Goal: Information Seeking & Learning: Learn about a topic

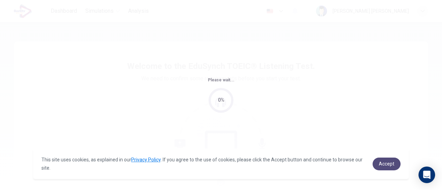
click at [384, 162] on span "Accept" at bounding box center [386, 164] width 16 height 6
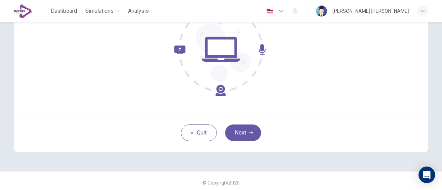
scroll to position [97, 0]
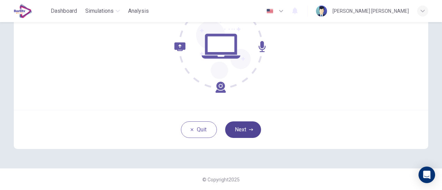
click at [253, 133] on button "Next" at bounding box center [243, 129] width 36 height 17
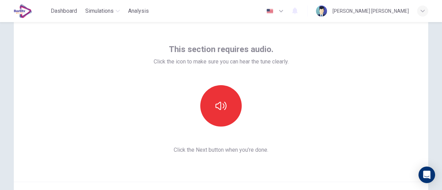
scroll to position [34, 0]
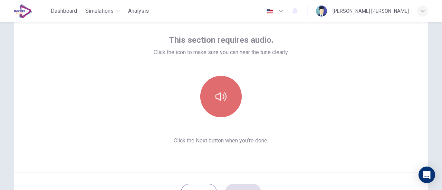
click at [225, 103] on button "button" at bounding box center [220, 96] width 41 height 41
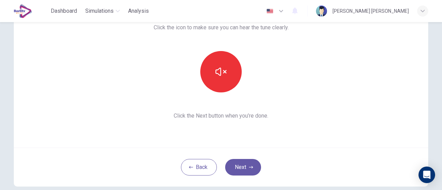
scroll to position [69, 0]
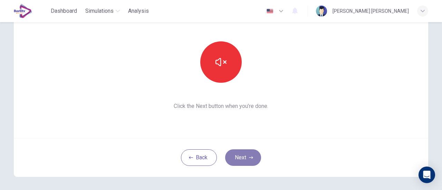
click at [241, 162] on button "Next" at bounding box center [243, 157] width 36 height 17
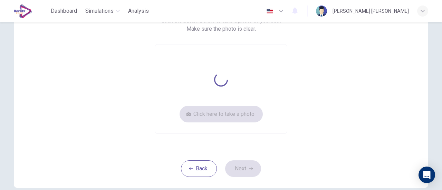
scroll to position [70, 0]
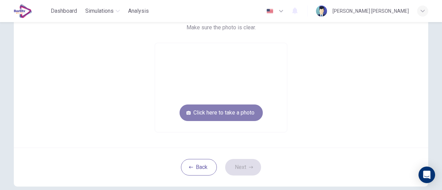
click at [246, 113] on button "Click here to take a photo" at bounding box center [220, 113] width 83 height 17
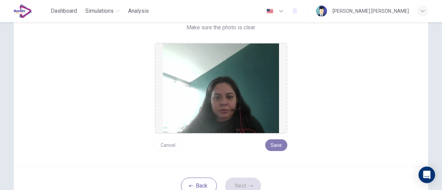
click at [277, 142] on button "Save" at bounding box center [276, 145] width 22 height 12
click at [170, 145] on button "Cancel" at bounding box center [168, 145] width 27 height 12
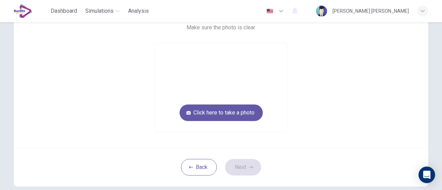
click at [229, 94] on video at bounding box center [221, 87] width 132 height 89
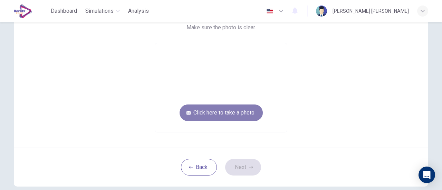
click at [227, 114] on button "Click here to take a photo" at bounding box center [220, 113] width 83 height 17
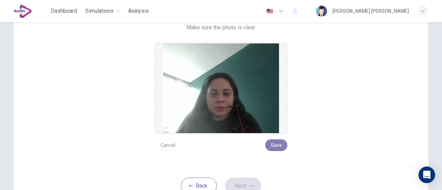
click at [276, 147] on button "Save" at bounding box center [276, 145] width 22 height 12
click at [235, 181] on button "Next" at bounding box center [243, 186] width 36 height 17
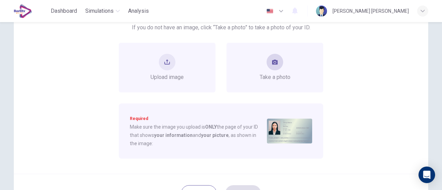
click at [268, 67] on button "take photo" at bounding box center [274, 62] width 17 height 17
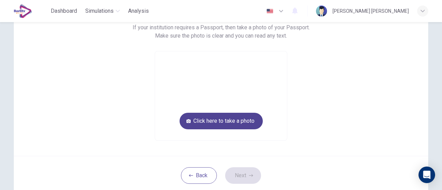
click at [238, 119] on button "Click here to take a photo" at bounding box center [220, 121] width 83 height 17
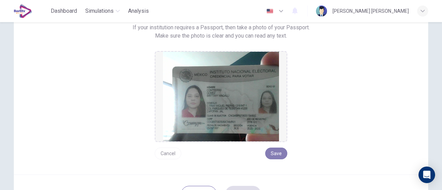
click at [274, 154] on button "Save" at bounding box center [276, 154] width 22 height 12
click at [276, 155] on button "Save" at bounding box center [276, 154] width 22 height 12
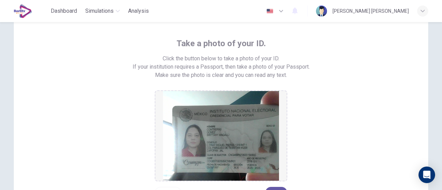
scroll to position [66, 0]
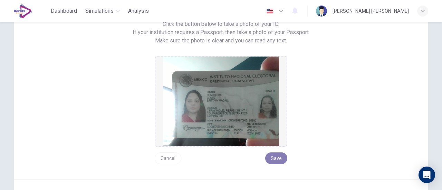
click at [280, 154] on button "Save" at bounding box center [276, 158] width 22 height 12
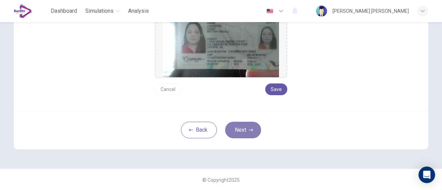
click at [248, 134] on button "Next" at bounding box center [243, 130] width 36 height 17
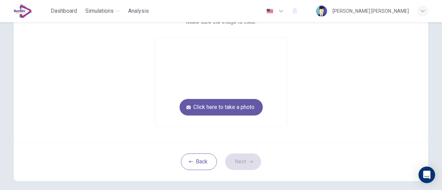
scroll to position [39, 0]
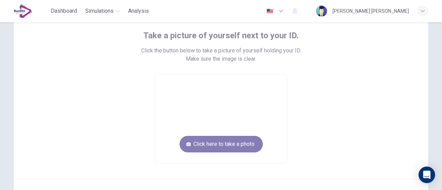
click at [230, 146] on button "Click here to take a photo" at bounding box center [220, 144] width 83 height 17
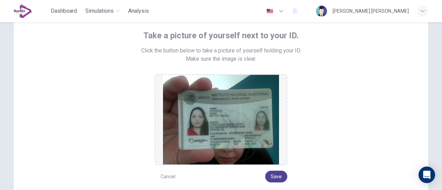
click at [268, 176] on button "Save" at bounding box center [276, 177] width 22 height 12
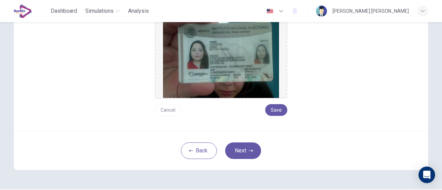
scroll to position [108, 0]
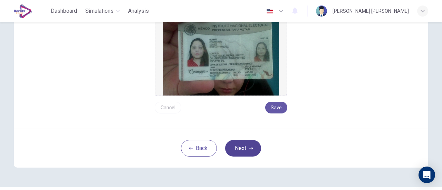
click at [233, 153] on button "Next" at bounding box center [243, 148] width 36 height 17
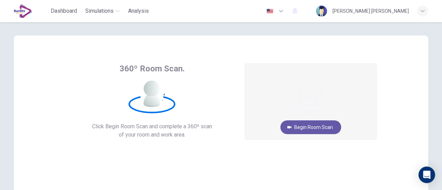
scroll to position [0, 0]
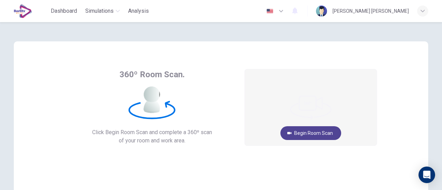
click at [313, 131] on button "Begin Room Scan" at bounding box center [310, 133] width 61 height 14
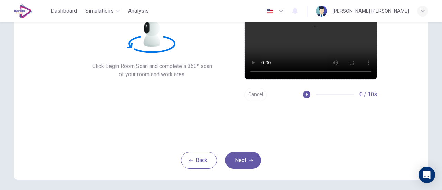
scroll to position [97, 0]
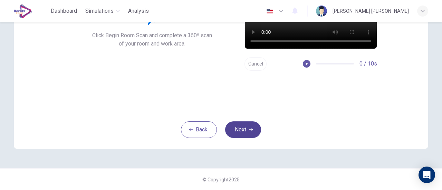
click at [249, 124] on button "Next" at bounding box center [243, 129] width 36 height 17
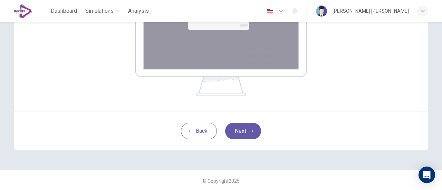
scroll to position [168, 0]
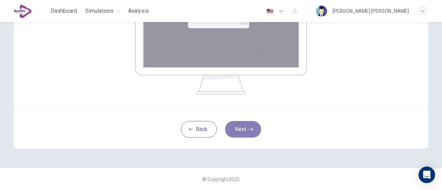
click at [255, 131] on button "Next" at bounding box center [243, 129] width 36 height 17
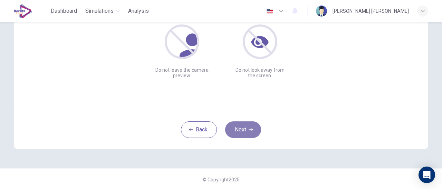
click at [234, 125] on button "Next" at bounding box center [243, 129] width 36 height 17
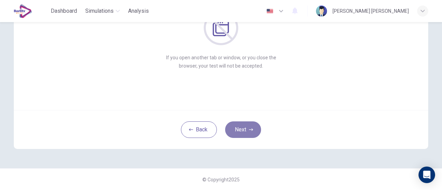
click at [244, 132] on button "Next" at bounding box center [243, 129] width 36 height 17
click at [245, 126] on button "Next" at bounding box center [243, 129] width 36 height 17
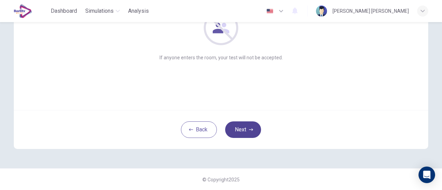
click at [245, 124] on button "Next" at bounding box center [243, 129] width 36 height 17
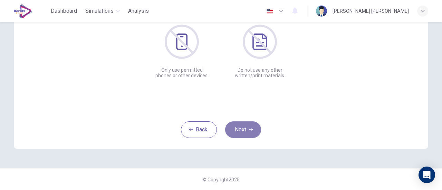
click at [252, 129] on button "Next" at bounding box center [243, 129] width 36 height 17
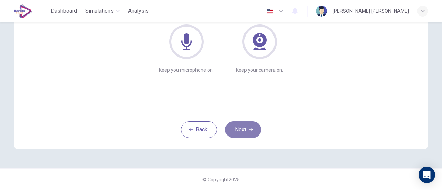
click at [252, 129] on button "Next" at bounding box center [243, 129] width 36 height 17
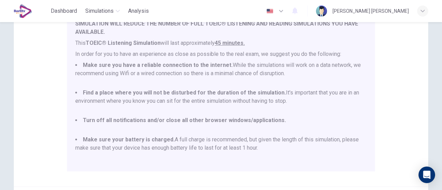
scroll to position [131, 0]
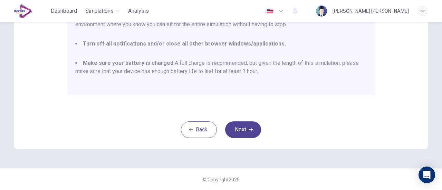
click at [248, 126] on button "Next" at bounding box center [243, 129] width 36 height 17
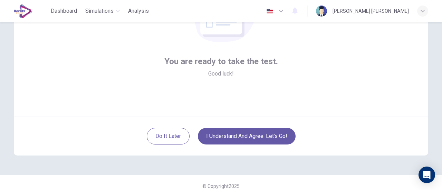
scroll to position [97, 0]
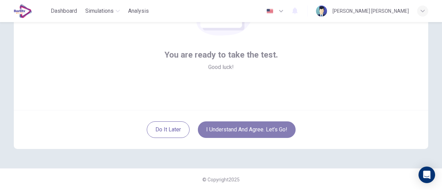
click at [248, 126] on button "I understand and agree. Let’s go!" at bounding box center [247, 129] width 98 height 17
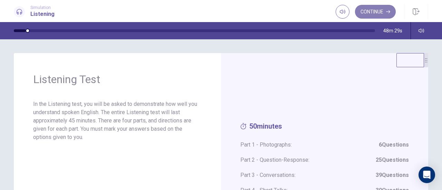
click at [362, 13] on button "Continue" at bounding box center [375, 12] width 41 height 14
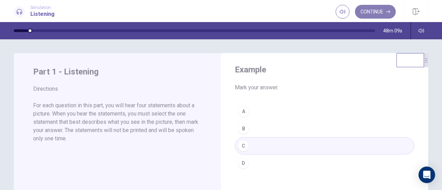
click at [366, 10] on button "Continue" at bounding box center [375, 12] width 41 height 14
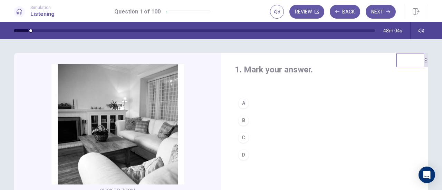
click at [249, 118] on button "B" at bounding box center [324, 120] width 179 height 17
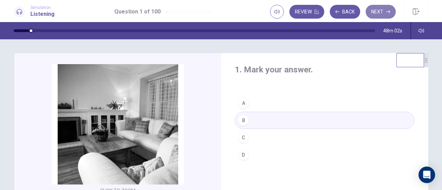
click at [374, 7] on button "Next" at bounding box center [380, 12] width 30 height 14
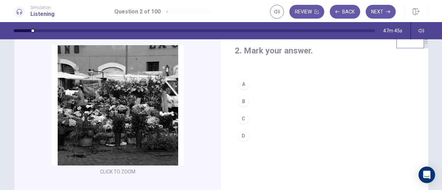
scroll to position [34, 0]
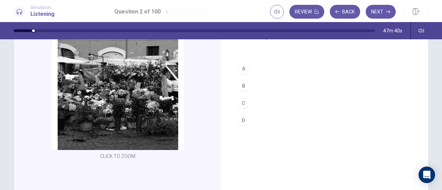
click at [239, 84] on div "B" at bounding box center [243, 85] width 11 height 11
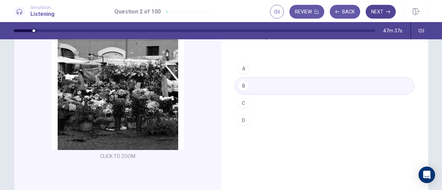
click at [373, 9] on button "Next" at bounding box center [380, 12] width 30 height 14
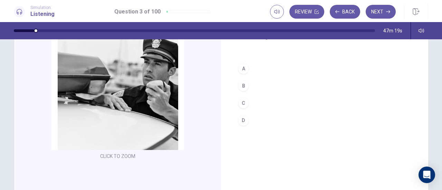
click at [248, 122] on button "D" at bounding box center [324, 120] width 179 height 17
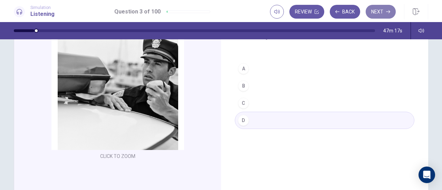
click at [379, 13] on button "Next" at bounding box center [380, 12] width 30 height 14
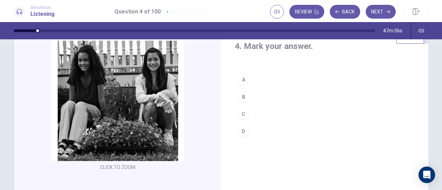
scroll to position [23, 0]
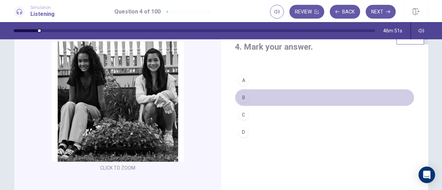
click at [255, 94] on button "B" at bounding box center [324, 97] width 179 height 17
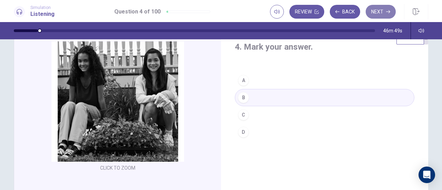
click at [386, 8] on button "Next" at bounding box center [380, 12] width 30 height 14
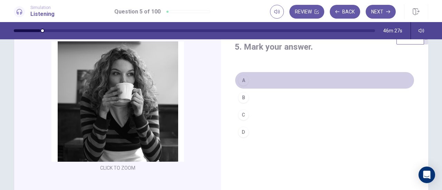
click at [261, 81] on button "A" at bounding box center [324, 80] width 179 height 17
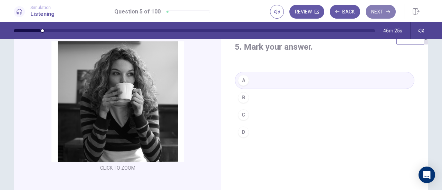
click at [376, 12] on button "Next" at bounding box center [380, 12] width 30 height 14
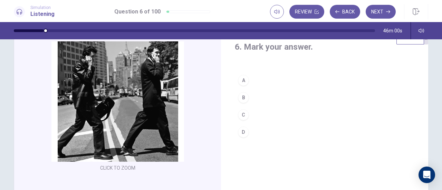
click at [241, 96] on div "B" at bounding box center [243, 97] width 11 height 11
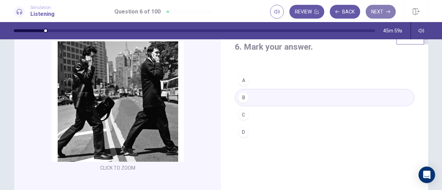
click at [384, 9] on button "Next" at bounding box center [380, 12] width 30 height 14
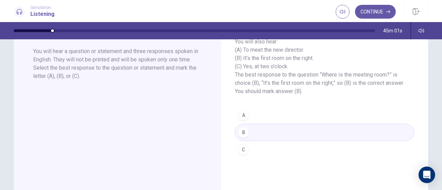
scroll to position [34, 0]
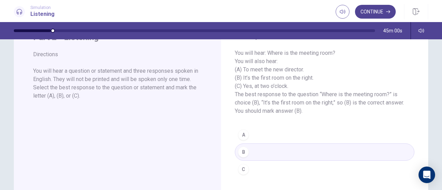
click at [378, 12] on button "Continue" at bounding box center [375, 12] width 41 height 14
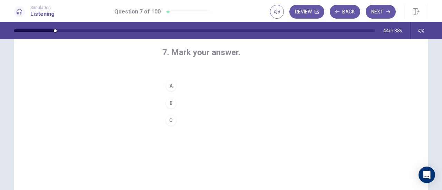
click at [177, 119] on button "C" at bounding box center [220, 120] width 117 height 17
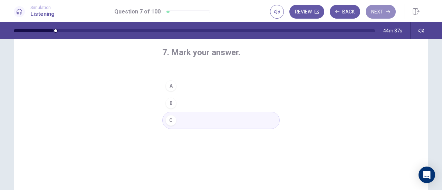
click at [380, 13] on button "Next" at bounding box center [380, 12] width 30 height 14
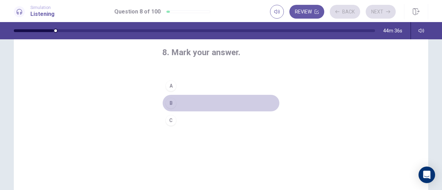
click at [229, 104] on button "B" at bounding box center [220, 103] width 117 height 17
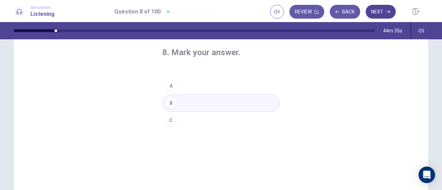
click at [377, 11] on button "Next" at bounding box center [380, 12] width 30 height 14
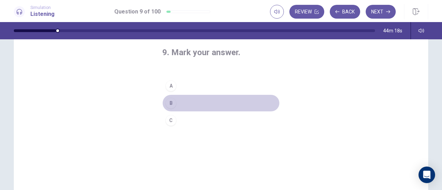
click at [185, 100] on button "B" at bounding box center [220, 103] width 117 height 17
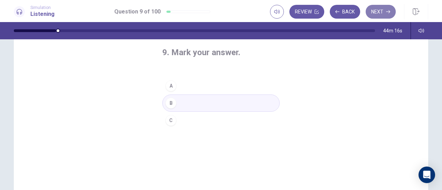
click at [380, 14] on button "Next" at bounding box center [380, 12] width 30 height 14
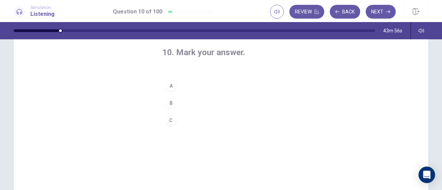
click at [196, 102] on button "B" at bounding box center [220, 103] width 117 height 17
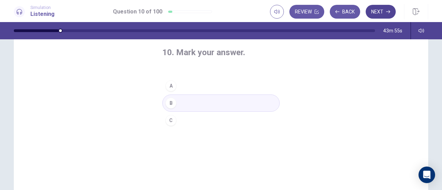
click at [383, 11] on button "Next" at bounding box center [380, 12] width 30 height 14
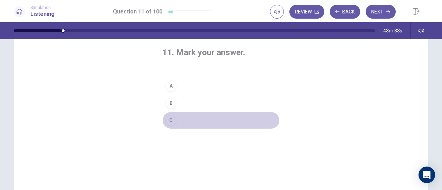
click at [181, 118] on button "C" at bounding box center [220, 120] width 117 height 17
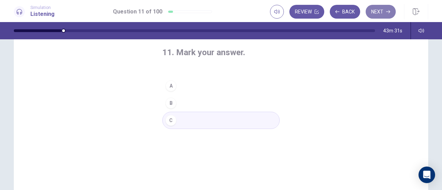
click at [379, 13] on button "Next" at bounding box center [380, 12] width 30 height 14
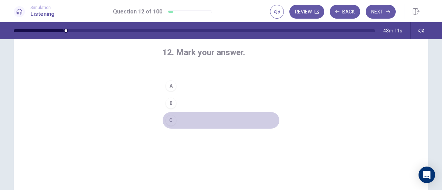
click at [187, 119] on button "C" at bounding box center [220, 120] width 117 height 17
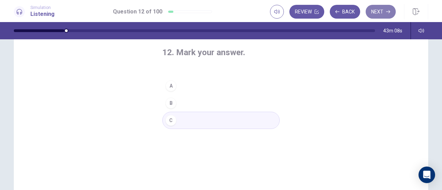
click at [373, 13] on button "Next" at bounding box center [380, 12] width 30 height 14
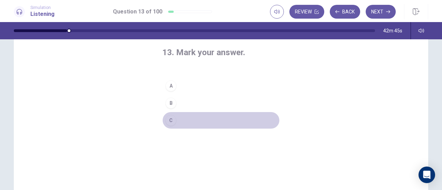
click at [185, 121] on button "C" at bounding box center [220, 120] width 117 height 17
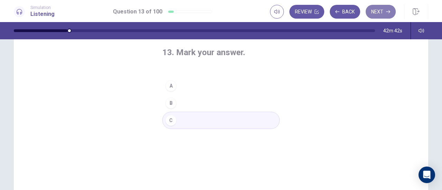
click at [388, 12] on icon "button" at bounding box center [388, 12] width 4 height 4
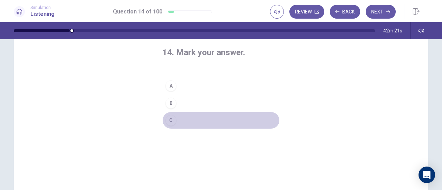
click at [191, 126] on button "C" at bounding box center [220, 120] width 117 height 17
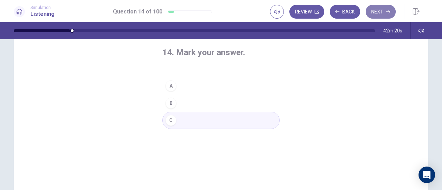
click at [382, 11] on button "Next" at bounding box center [380, 12] width 30 height 14
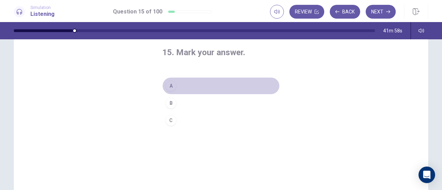
click at [188, 83] on button "A" at bounding box center [220, 85] width 117 height 17
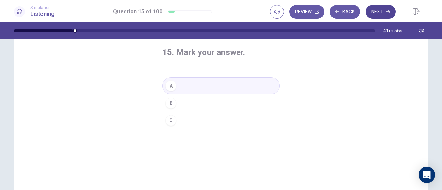
click at [382, 9] on button "Next" at bounding box center [380, 12] width 30 height 14
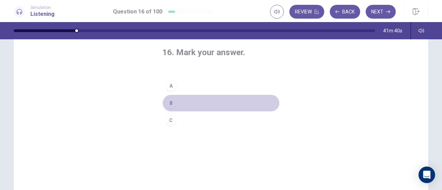
click at [181, 109] on button "B" at bounding box center [220, 103] width 117 height 17
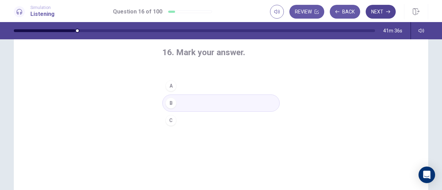
click at [376, 10] on button "Next" at bounding box center [380, 12] width 30 height 14
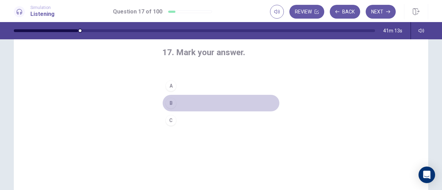
click at [183, 101] on button "B" at bounding box center [220, 103] width 117 height 17
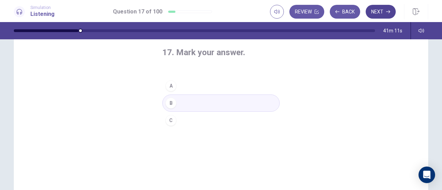
click at [385, 12] on button "Next" at bounding box center [380, 12] width 30 height 14
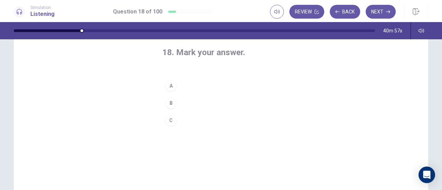
click at [184, 85] on button "A" at bounding box center [220, 85] width 117 height 17
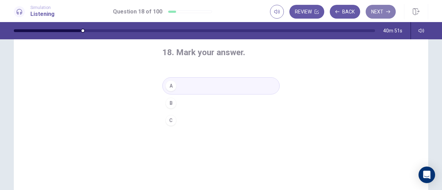
click at [379, 10] on button "Next" at bounding box center [380, 12] width 30 height 14
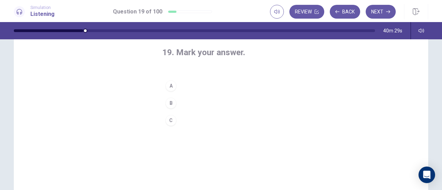
click at [201, 88] on button "A" at bounding box center [220, 85] width 117 height 17
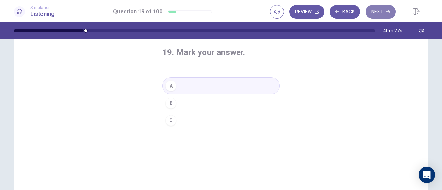
click at [382, 14] on button "Next" at bounding box center [380, 12] width 30 height 14
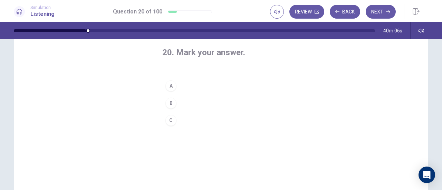
click at [179, 87] on button "A" at bounding box center [220, 85] width 117 height 17
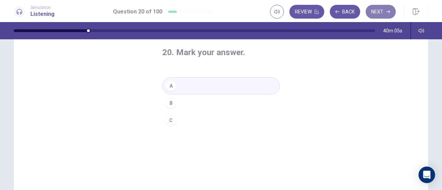
click at [374, 11] on button "Next" at bounding box center [380, 12] width 30 height 14
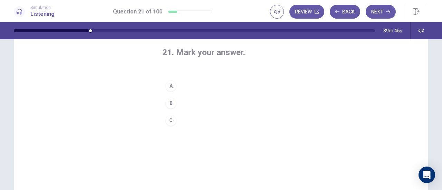
click at [195, 98] on button "B" at bounding box center [220, 103] width 117 height 17
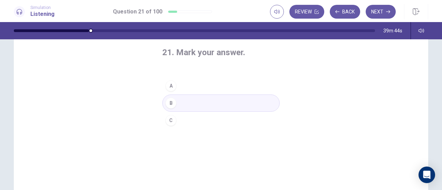
click at [374, 10] on button "Next" at bounding box center [380, 12] width 30 height 14
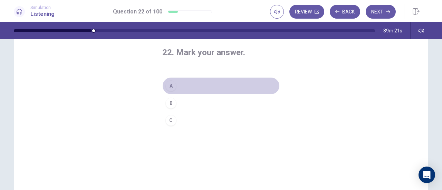
click at [217, 88] on button "A" at bounding box center [220, 85] width 117 height 17
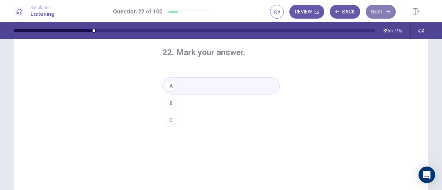
click at [382, 13] on button "Next" at bounding box center [380, 12] width 30 height 14
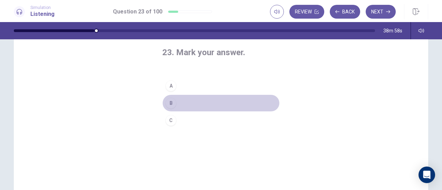
click at [190, 98] on button "B" at bounding box center [220, 103] width 117 height 17
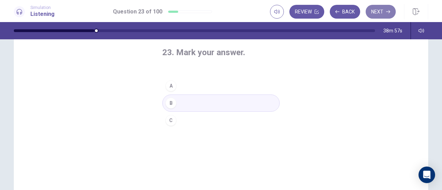
click at [386, 7] on button "Next" at bounding box center [380, 12] width 30 height 14
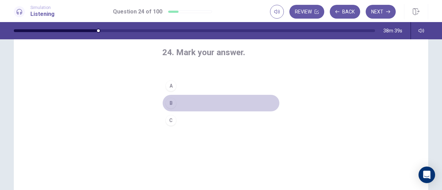
click at [211, 101] on button "B" at bounding box center [220, 103] width 117 height 17
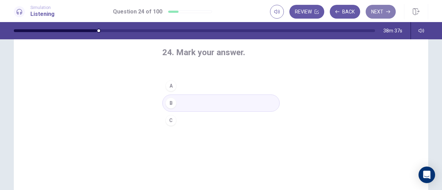
click at [376, 9] on button "Next" at bounding box center [380, 12] width 30 height 14
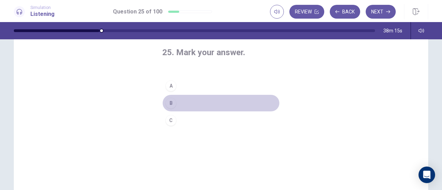
click at [181, 99] on button "B" at bounding box center [220, 103] width 117 height 17
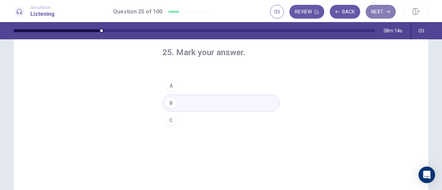
click at [377, 6] on button "Next" at bounding box center [380, 12] width 30 height 14
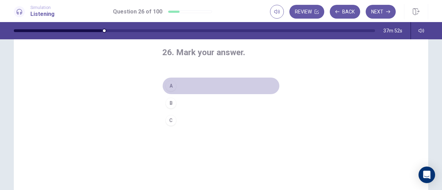
click at [196, 84] on button "A" at bounding box center [220, 85] width 117 height 17
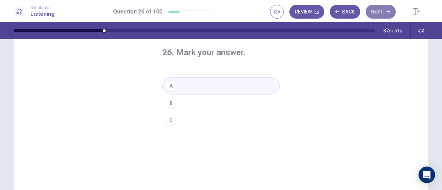
click at [376, 10] on button "Next" at bounding box center [380, 12] width 30 height 14
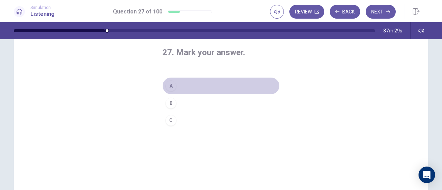
click at [187, 81] on button "A" at bounding box center [220, 85] width 117 height 17
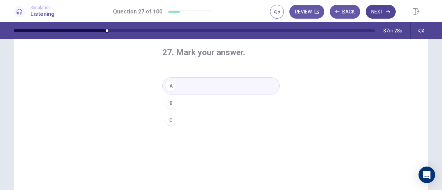
click at [375, 9] on button "Next" at bounding box center [380, 12] width 30 height 14
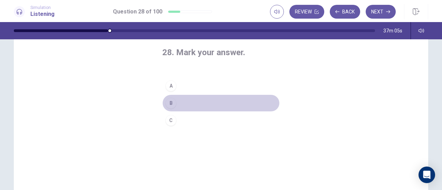
click at [188, 102] on button "B" at bounding box center [220, 103] width 117 height 17
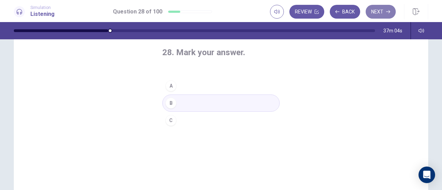
click at [375, 8] on button "Next" at bounding box center [380, 12] width 30 height 14
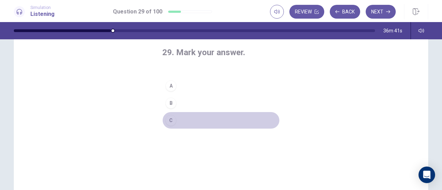
click at [200, 124] on button "C" at bounding box center [220, 120] width 117 height 17
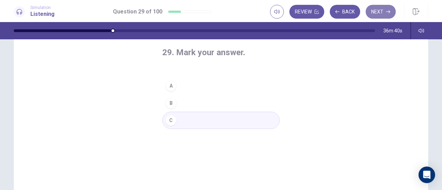
click at [379, 15] on button "Next" at bounding box center [380, 12] width 30 height 14
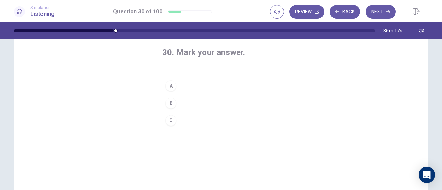
click at [183, 87] on button "A" at bounding box center [220, 85] width 117 height 17
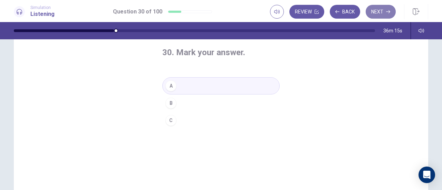
click at [377, 11] on button "Next" at bounding box center [380, 12] width 30 height 14
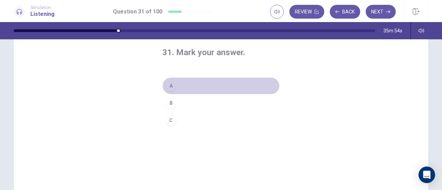
click at [177, 81] on button "A" at bounding box center [220, 85] width 117 height 17
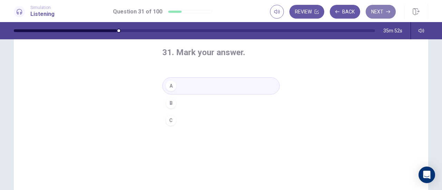
click at [390, 8] on button "Next" at bounding box center [380, 12] width 30 height 14
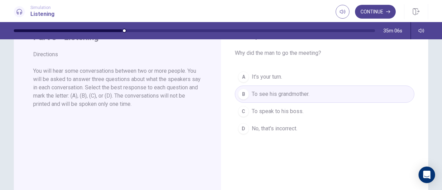
click at [367, 14] on button "Continue" at bounding box center [375, 12] width 41 height 14
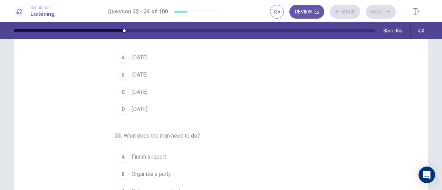
scroll to position [0, 0]
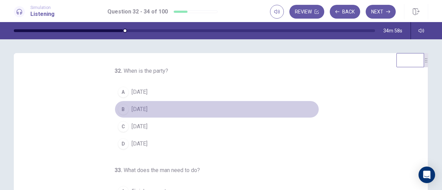
click at [141, 111] on span "[DATE]" at bounding box center [139, 109] width 16 height 8
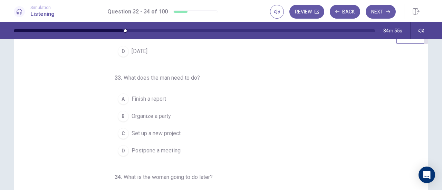
scroll to position [34, 0]
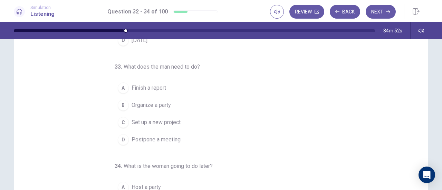
click at [150, 87] on span "Finish a report" at bounding box center [148, 88] width 34 height 8
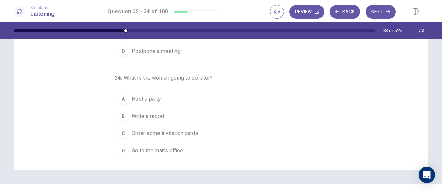
scroll to position [138, 0]
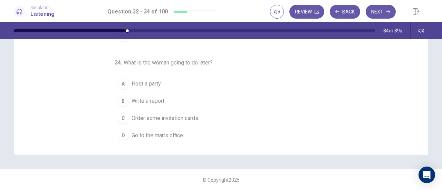
click at [152, 135] on span "Go to the man’s office" at bounding box center [156, 135] width 51 height 8
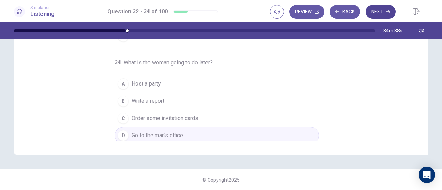
click at [379, 11] on button "Next" at bounding box center [380, 12] width 30 height 14
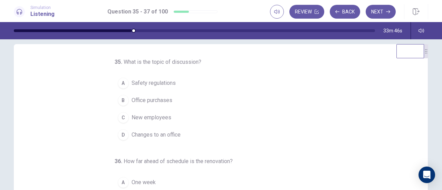
scroll to position [0, 0]
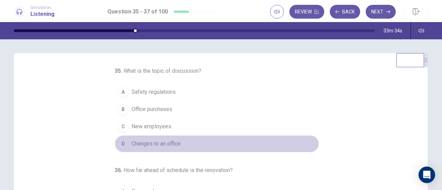
click at [172, 142] on span "Changes to an office" at bounding box center [155, 144] width 49 height 8
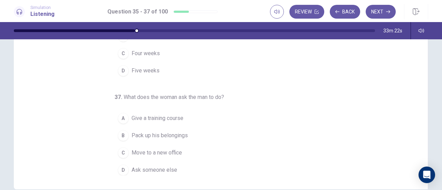
scroll to position [138, 0]
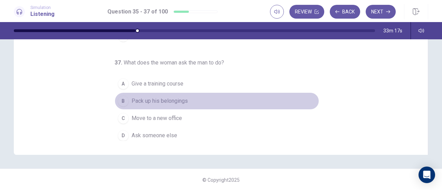
click at [167, 102] on span "Pack up his belongings" at bounding box center [159, 101] width 56 height 8
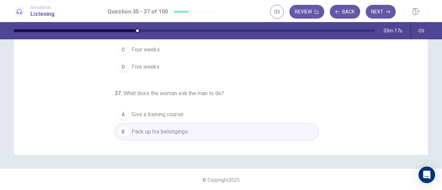
scroll to position [0, 0]
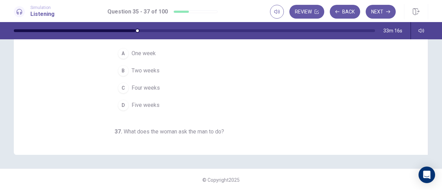
click at [147, 50] on span "One week" at bounding box center [143, 53] width 24 height 8
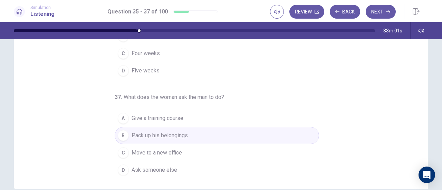
scroll to position [138, 0]
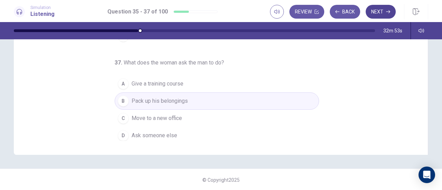
click at [381, 12] on button "Next" at bounding box center [380, 12] width 30 height 14
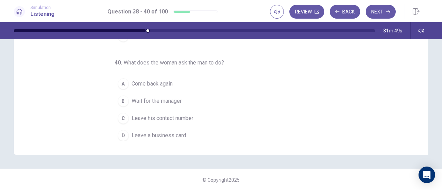
click at [176, 120] on button "C Leave his contact number" at bounding box center [217, 118] width 204 height 17
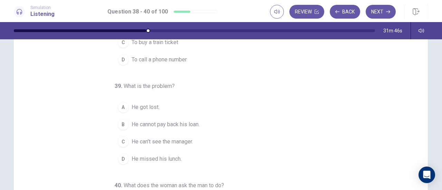
scroll to position [0, 0]
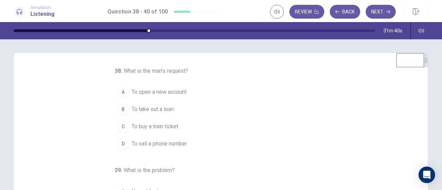
click at [166, 109] on span "To take out a loan" at bounding box center [152, 109] width 42 height 8
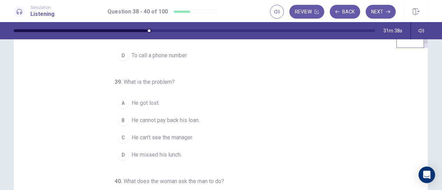
scroll to position [34, 0]
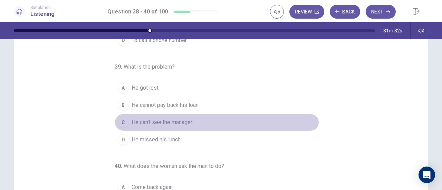
click at [184, 120] on span "He can’t see the manager." at bounding box center [161, 122] width 61 height 8
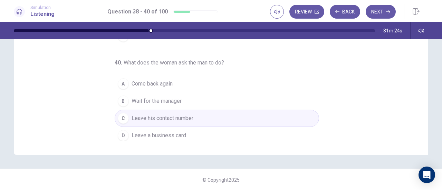
scroll to position [139, 0]
drag, startPoint x: 381, startPoint y: 11, endPoint x: 309, endPoint y: 124, distance: 132.9
click at [332, 118] on div "Simulation Listening Question 38 - 40 of 100 Review Back Next Question 38 - 40 …" at bounding box center [221, 95] width 442 height 190
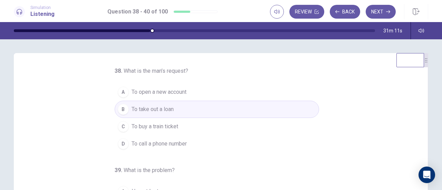
scroll to position [34, 0]
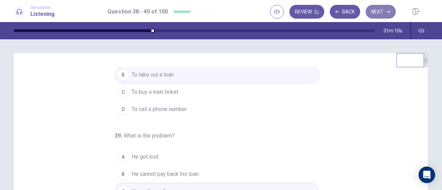
click at [383, 12] on button "Next" at bounding box center [380, 12] width 30 height 14
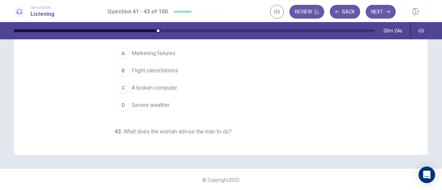
scroll to position [0, 0]
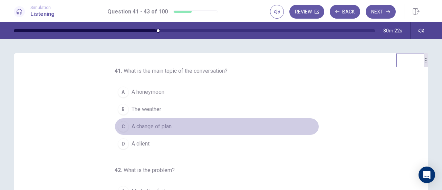
click at [154, 129] on span "A change of plan" at bounding box center [151, 126] width 40 height 8
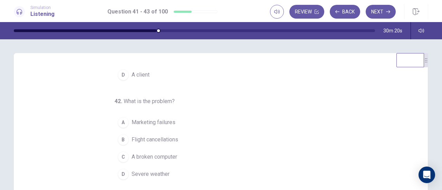
scroll to position [34, 0]
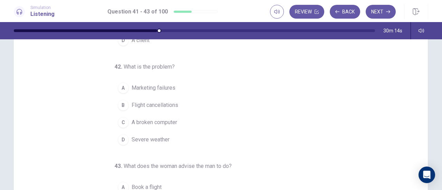
click at [166, 92] on button "A Marketing failures" at bounding box center [217, 87] width 204 height 17
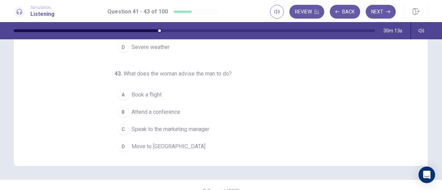
scroll to position [138, 0]
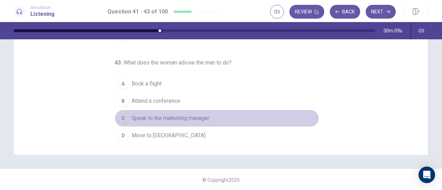
click at [180, 119] on span "Speak to the marketing manager" at bounding box center [170, 118] width 78 height 8
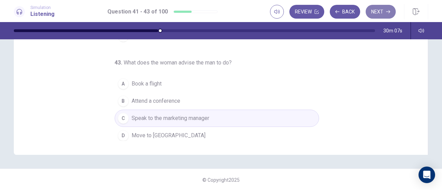
click at [378, 11] on button "Next" at bounding box center [380, 12] width 30 height 14
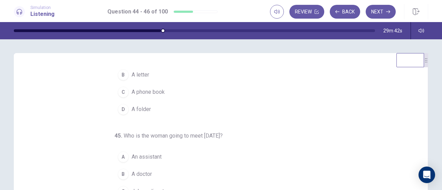
scroll to position [0, 0]
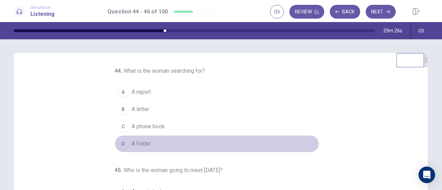
click at [135, 143] on span "A folder" at bounding box center [140, 144] width 19 height 8
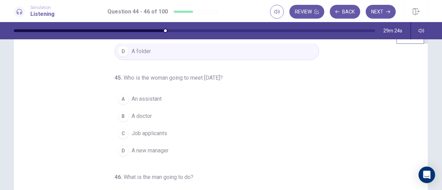
scroll to position [34, 0]
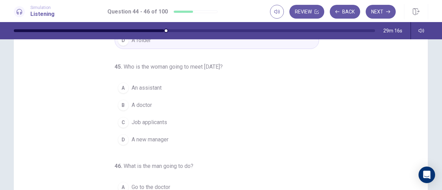
click at [193, 118] on button "C Job applicants" at bounding box center [217, 122] width 204 height 17
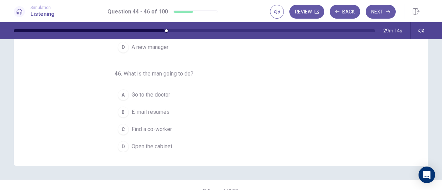
scroll to position [138, 0]
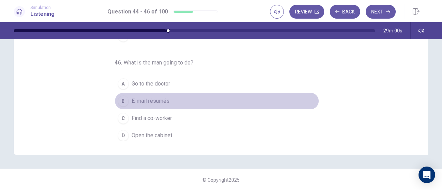
click at [179, 99] on button "B E-mail résumés" at bounding box center [217, 100] width 204 height 17
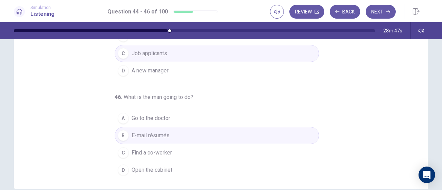
scroll to position [139, 0]
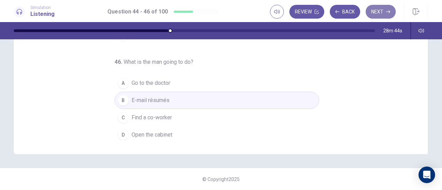
click at [385, 7] on button "Next" at bounding box center [380, 12] width 30 height 14
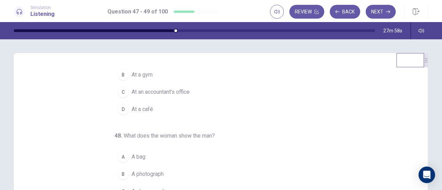
scroll to position [0, 0]
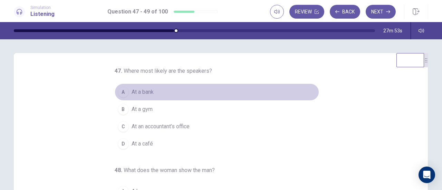
click at [152, 93] on button "A At a bank" at bounding box center [217, 91] width 204 height 17
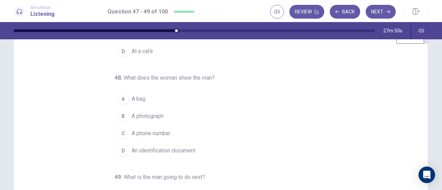
scroll to position [34, 0]
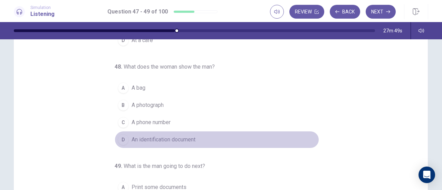
click at [148, 138] on span "An identification document" at bounding box center [163, 140] width 64 height 8
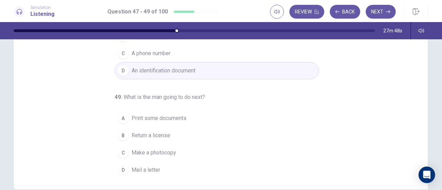
scroll to position [138, 0]
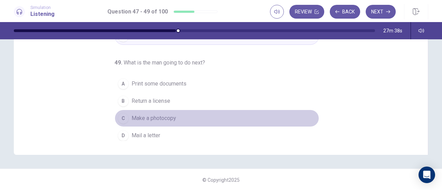
click at [175, 116] on button "C Make a photocopy" at bounding box center [217, 118] width 204 height 17
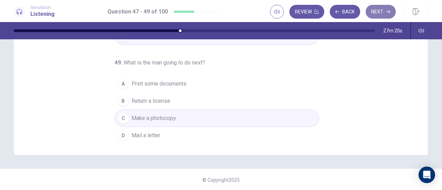
click at [380, 10] on button "Next" at bounding box center [380, 12] width 30 height 14
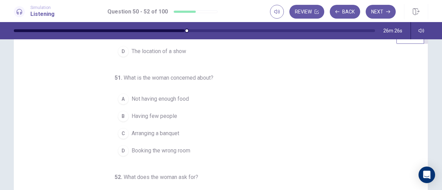
scroll to position [34, 0]
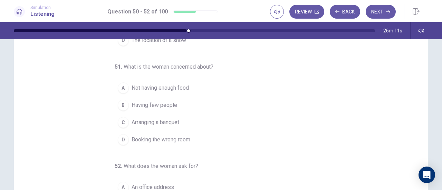
click at [141, 118] on span "Arranging a banquet" at bounding box center [155, 122] width 48 height 8
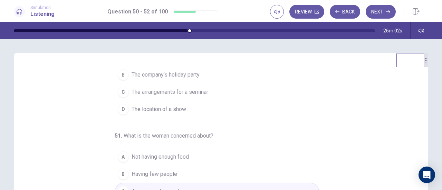
click at [176, 91] on span "The arrangements for a seminar" at bounding box center [169, 92] width 77 height 8
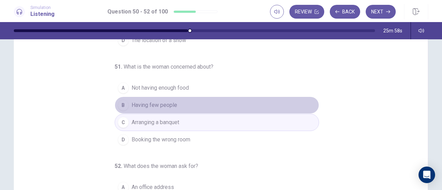
click at [170, 101] on span "Having few people" at bounding box center [154, 105] width 46 height 8
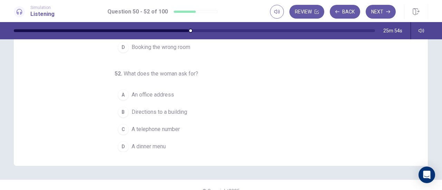
scroll to position [138, 0]
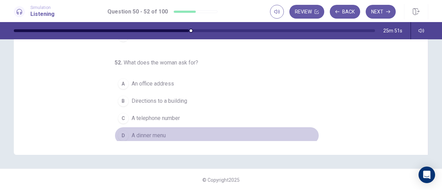
click at [172, 129] on button "D A dinner menu" at bounding box center [217, 135] width 204 height 17
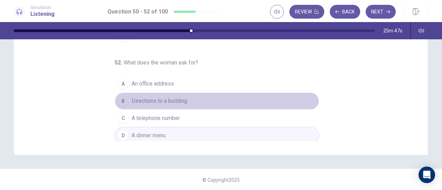
click at [166, 94] on button "B Directions to a building" at bounding box center [217, 100] width 204 height 17
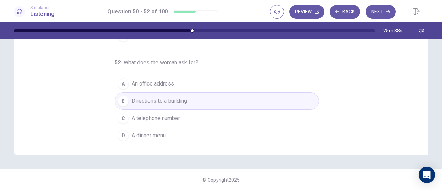
click at [259, 114] on button "C A telephone number" at bounding box center [217, 118] width 204 height 17
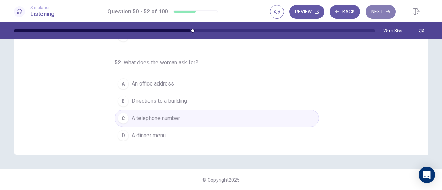
click at [367, 12] on button "Next" at bounding box center [380, 12] width 30 height 14
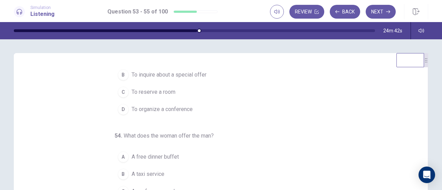
scroll to position [0, 0]
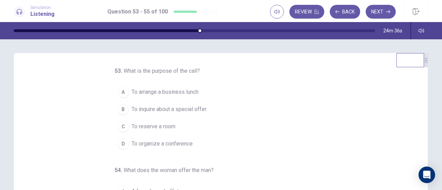
click at [177, 126] on button "C To reserve a room" at bounding box center [217, 126] width 204 height 17
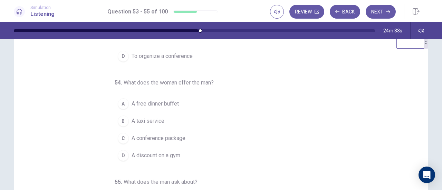
scroll to position [34, 0]
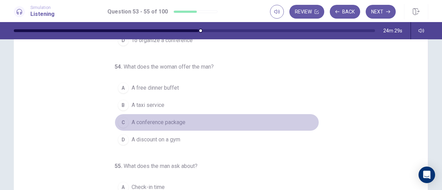
click at [184, 121] on button "C A conference package" at bounding box center [217, 122] width 204 height 17
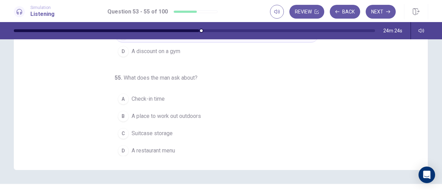
scroll to position [138, 0]
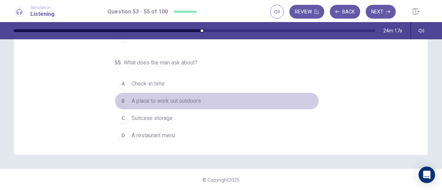
click at [177, 97] on span "A place to work out outdoors" at bounding box center [165, 101] width 69 height 8
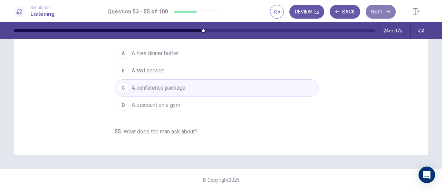
click at [376, 10] on button "Next" at bounding box center [380, 12] width 30 height 14
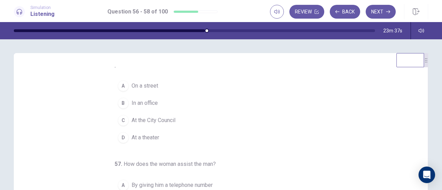
scroll to position [0, 0]
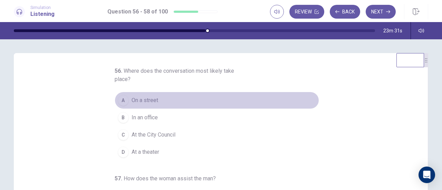
click at [157, 100] on button "A On a street" at bounding box center [217, 100] width 204 height 17
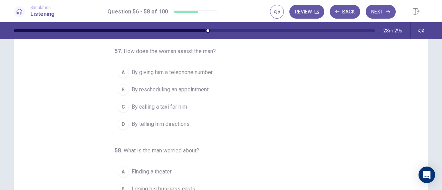
scroll to position [43, 0]
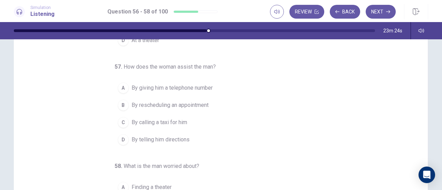
click at [195, 137] on button "D By telling him directions" at bounding box center [217, 139] width 204 height 17
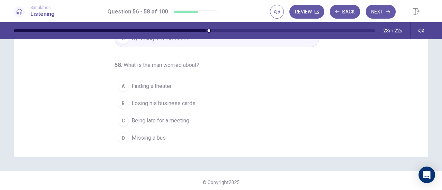
scroll to position [138, 0]
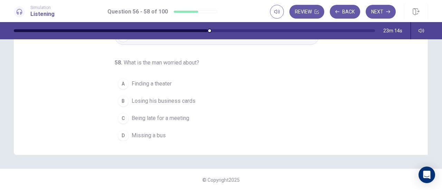
click at [181, 118] on span "Being late for a meeting" at bounding box center [160, 118] width 58 height 8
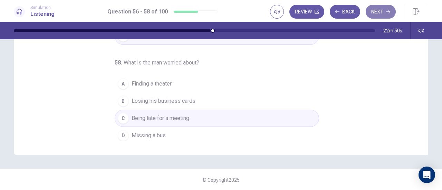
click at [379, 16] on button "Next" at bounding box center [380, 12] width 30 height 14
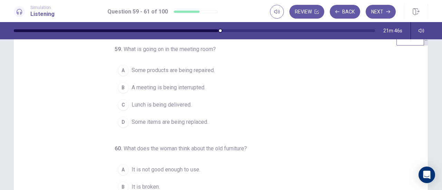
scroll to position [0, 0]
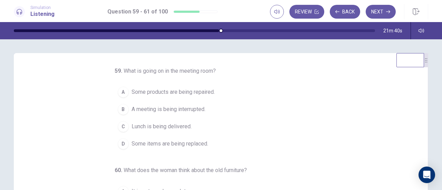
click at [168, 144] on span "Some items are being replaced." at bounding box center [169, 144] width 77 height 8
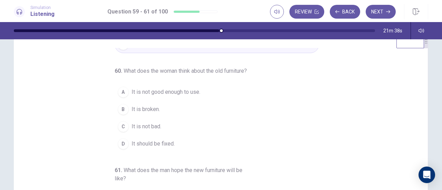
scroll to position [34, 0]
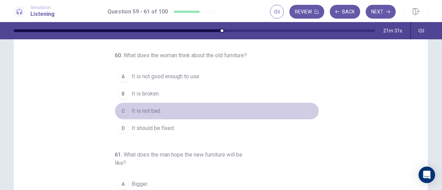
click at [144, 113] on span "It is not bad." at bounding box center [146, 111] width 30 height 8
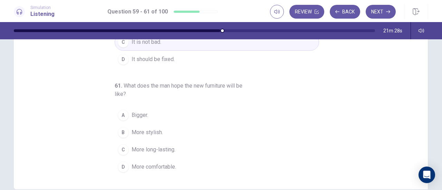
scroll to position [138, 0]
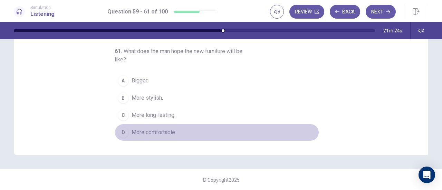
click at [164, 137] on button "D More comfortable." at bounding box center [217, 132] width 204 height 17
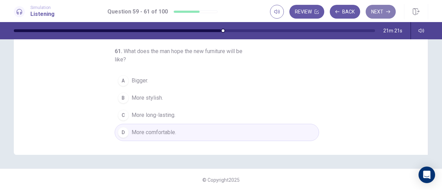
click at [381, 14] on button "Next" at bounding box center [380, 12] width 30 height 14
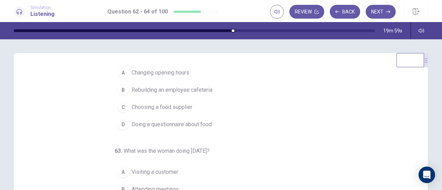
scroll to position [34, 0]
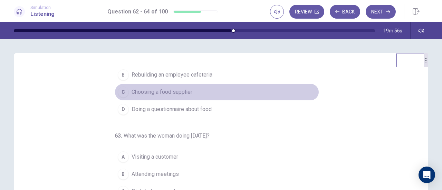
click at [182, 93] on span "Choosing a food supplier" at bounding box center [161, 92] width 61 height 8
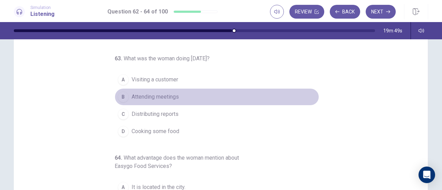
click at [171, 97] on span "Attending meetings" at bounding box center [154, 97] width 47 height 8
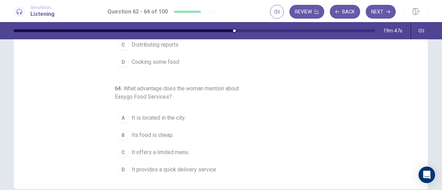
scroll to position [138, 0]
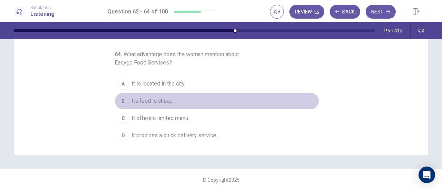
click at [168, 97] on span "Its food is cheap." at bounding box center [152, 101] width 42 height 8
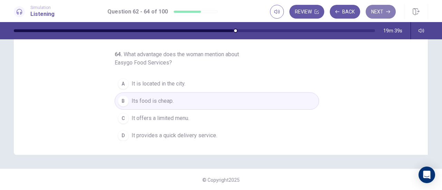
click at [380, 12] on button "Next" at bounding box center [380, 12] width 30 height 14
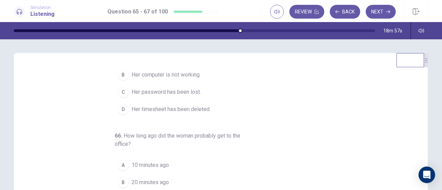
scroll to position [0, 0]
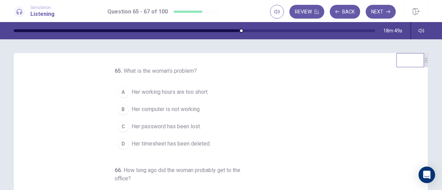
click at [195, 111] on span "Her computer is not working." at bounding box center [165, 109] width 69 height 8
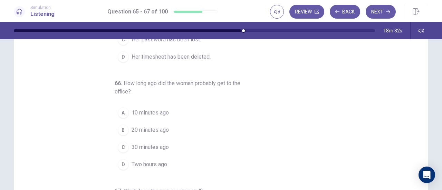
scroll to position [103, 0]
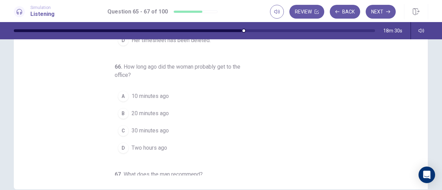
click at [152, 94] on span "10 minutes ago" at bounding box center [149, 96] width 37 height 8
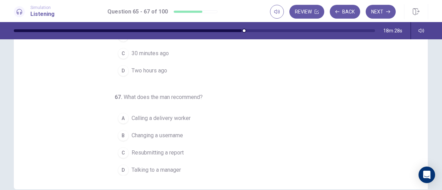
scroll to position [138, 0]
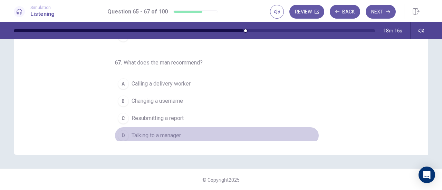
click at [177, 131] on span "Talking to a manager" at bounding box center [155, 135] width 49 height 8
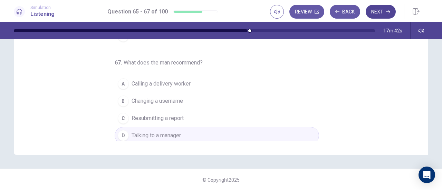
click at [387, 11] on icon "button" at bounding box center [388, 12] width 4 height 4
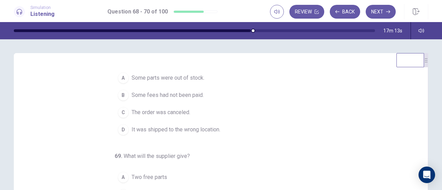
scroll to position [0, 0]
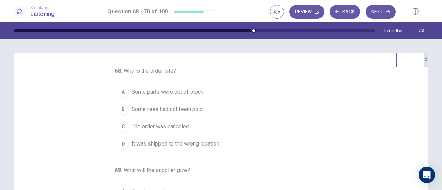
click at [198, 148] on button "D It was shipped to the wrong location." at bounding box center [217, 143] width 204 height 17
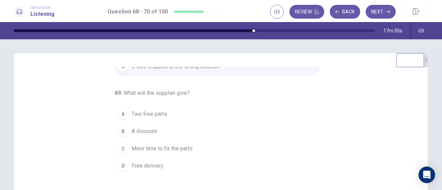
scroll to position [34, 0]
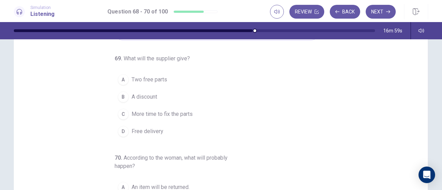
click at [150, 93] on span "A discount" at bounding box center [144, 97] width 26 height 8
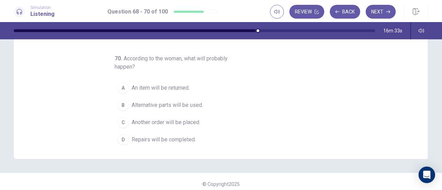
scroll to position [138, 0]
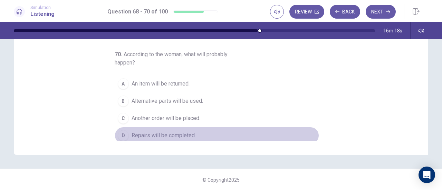
click at [176, 131] on span "Repairs will be completed." at bounding box center [163, 135] width 64 height 8
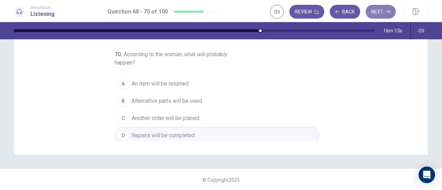
click at [382, 10] on button "Next" at bounding box center [380, 12] width 30 height 14
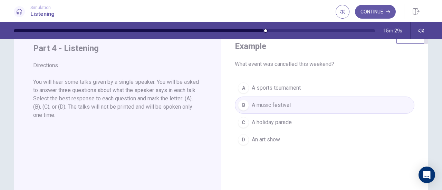
scroll to position [34, 0]
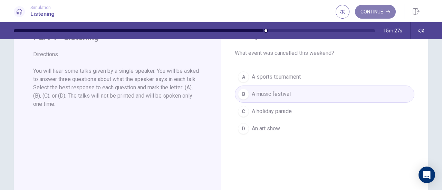
click at [373, 7] on button "Continue" at bounding box center [375, 12] width 41 height 14
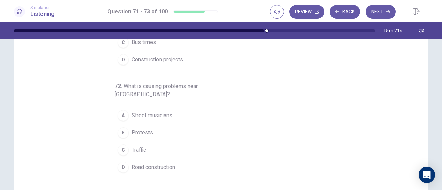
scroll to position [0, 0]
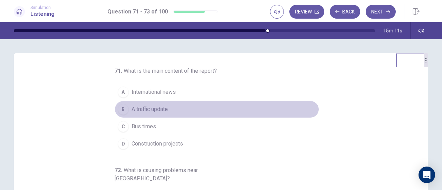
click at [147, 115] on button "B A traffic update" at bounding box center [217, 109] width 204 height 17
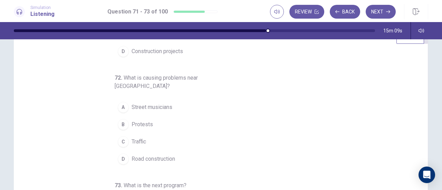
scroll to position [34, 0]
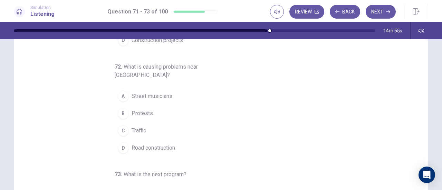
click at [169, 144] on span "Road construction" at bounding box center [152, 148] width 43 height 8
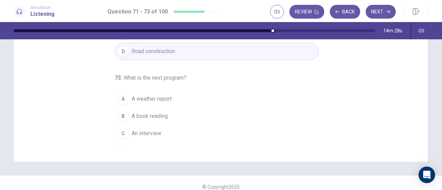
scroll to position [138, 0]
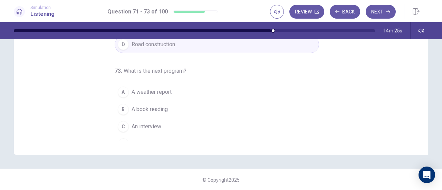
click at [156, 140] on span "A music show" at bounding box center [148, 144] width 34 height 8
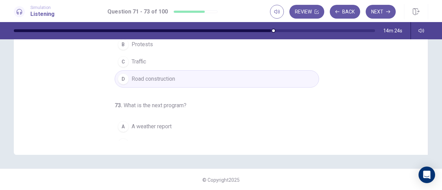
scroll to position [0, 0]
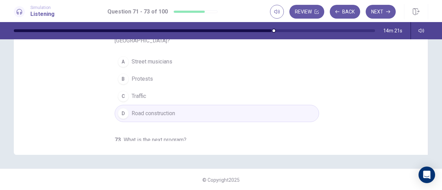
drag, startPoint x: 377, startPoint y: 12, endPoint x: 233, endPoint y: 113, distance: 175.9
click at [266, 96] on div "Simulation Listening Question 71 - 73 of 100 Review Back Next Question 71 - 73 …" at bounding box center [221, 95] width 442 height 190
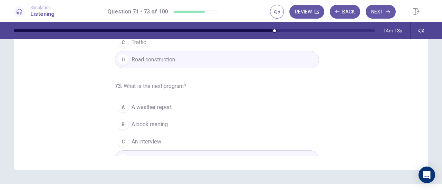
scroll to position [138, 0]
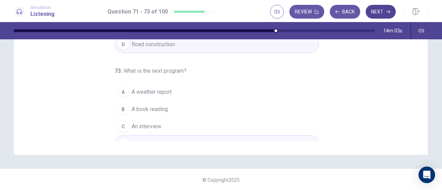
click at [384, 11] on button "Next" at bounding box center [380, 12] width 30 height 14
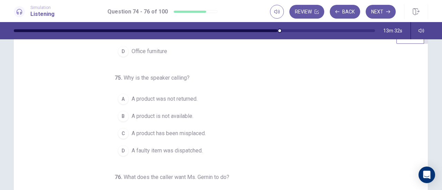
scroll to position [34, 0]
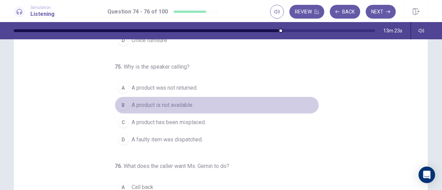
click at [181, 105] on span "A product is not available." at bounding box center [162, 105] width 62 height 8
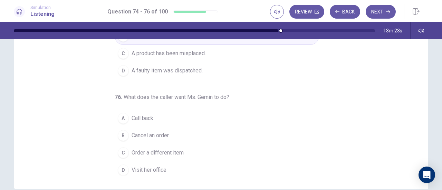
scroll to position [138, 0]
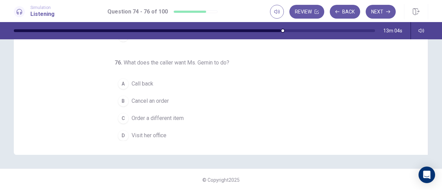
click at [163, 78] on button "A Call back" at bounding box center [217, 83] width 204 height 17
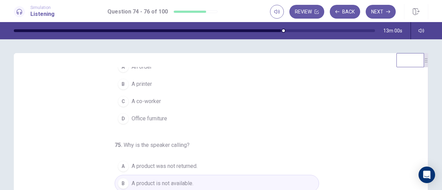
scroll to position [0, 0]
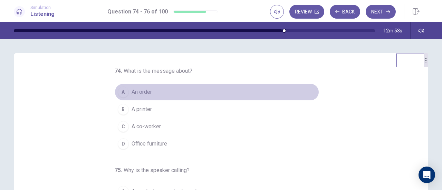
click at [147, 88] on span "An order" at bounding box center [141, 92] width 20 height 8
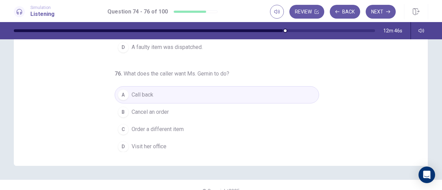
scroll to position [138, 0]
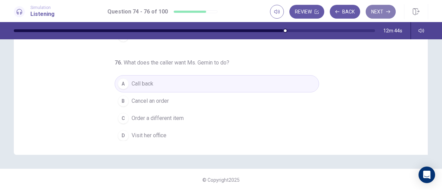
click at [371, 12] on button "Next" at bounding box center [380, 12] width 30 height 14
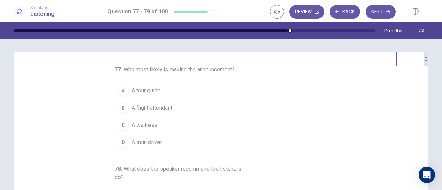
scroll to position [0, 0]
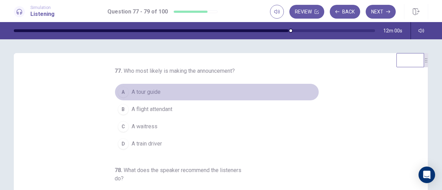
click at [146, 91] on span "A tour guide" at bounding box center [145, 92] width 29 height 8
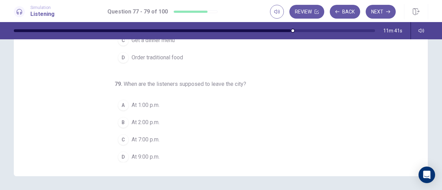
scroll to position [138, 0]
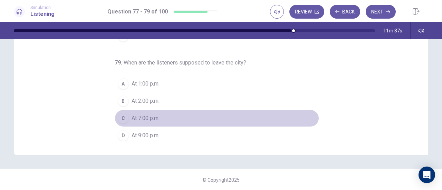
click at [144, 114] on span "At 7:00 p.m." at bounding box center [145, 118] width 28 height 8
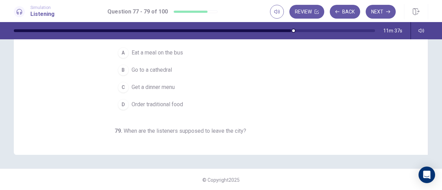
scroll to position [0, 0]
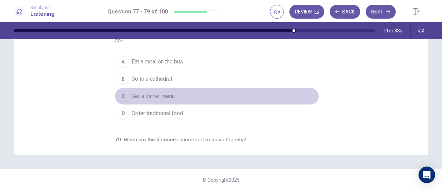
click at [157, 92] on span "Get a dinner menu" at bounding box center [152, 96] width 43 height 8
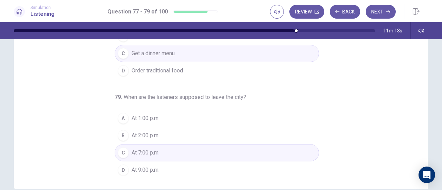
scroll to position [43, 0]
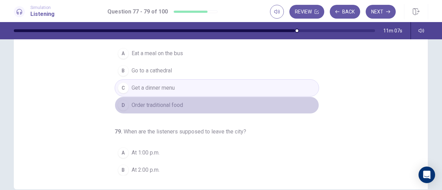
click at [189, 105] on button "D Order traditional food" at bounding box center [217, 105] width 204 height 17
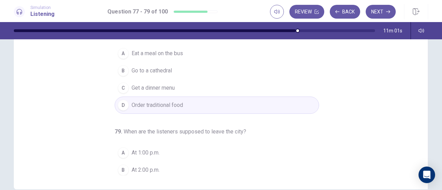
scroll to position [8, 0]
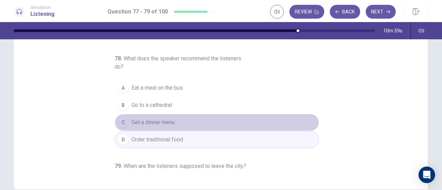
click at [177, 116] on button "C Get a dinner menu" at bounding box center [217, 122] width 204 height 17
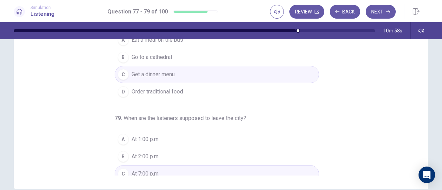
scroll to position [77, 0]
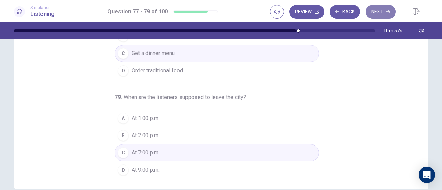
click at [382, 12] on button "Next" at bounding box center [380, 12] width 30 height 14
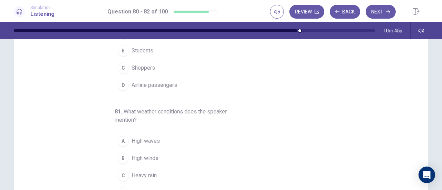
scroll to position [0, 0]
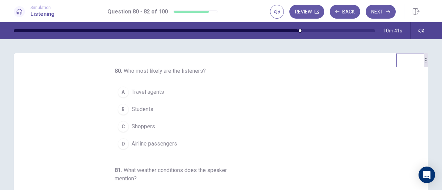
click at [170, 147] on span "Airline passengers" at bounding box center [154, 144] width 46 height 8
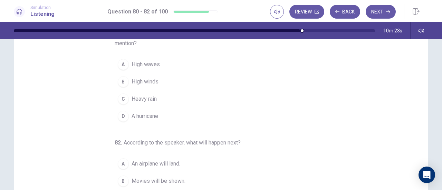
scroll to position [69, 0]
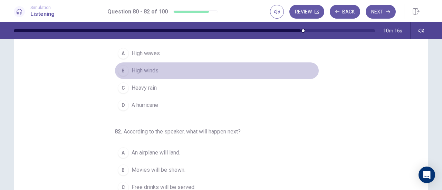
click at [157, 69] on button "B High winds" at bounding box center [217, 70] width 204 height 17
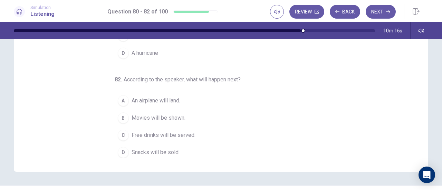
scroll to position [138, 0]
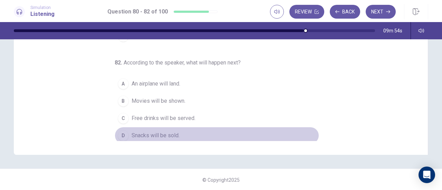
click at [172, 136] on span "Snacks will be sold." at bounding box center [155, 135] width 48 height 8
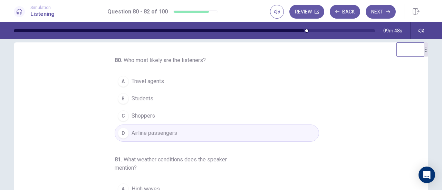
scroll to position [0, 0]
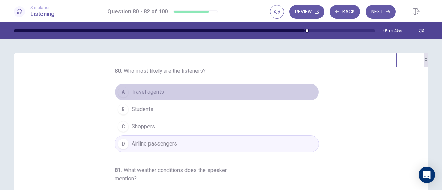
click at [174, 95] on button "A Travel agents" at bounding box center [217, 91] width 204 height 17
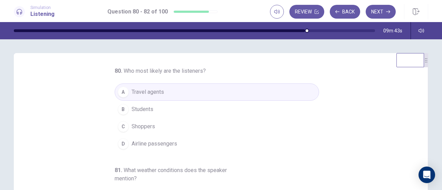
click at [175, 149] on button "D Airline passengers" at bounding box center [217, 143] width 204 height 17
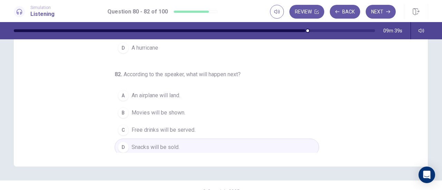
scroll to position [138, 0]
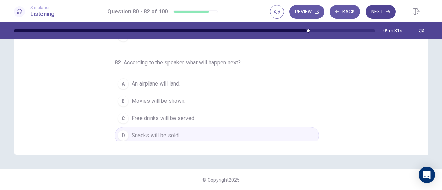
click at [374, 10] on button "Next" at bounding box center [380, 12] width 30 height 14
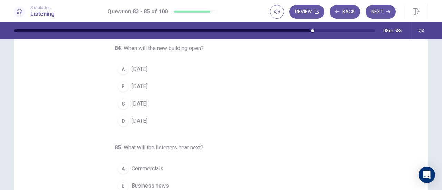
scroll to position [69, 0]
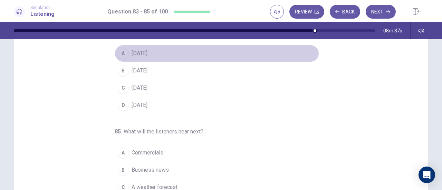
click at [147, 52] on span "[DATE]" at bounding box center [139, 53] width 16 height 8
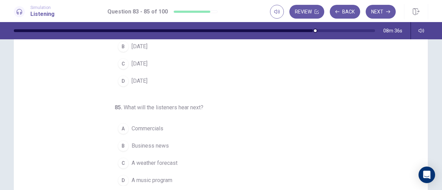
scroll to position [138, 0]
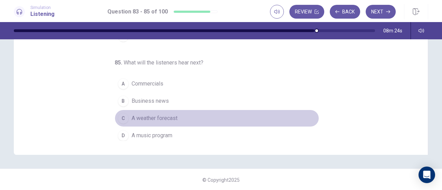
click at [170, 118] on span "A weather forecast" at bounding box center [154, 118] width 46 height 8
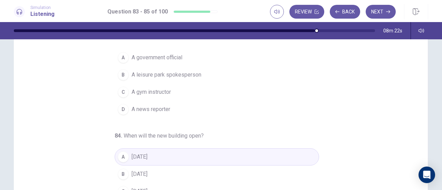
scroll to position [0, 0]
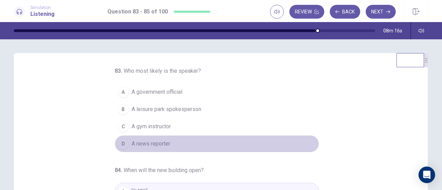
click at [170, 142] on button "D A news reporter" at bounding box center [217, 143] width 204 height 17
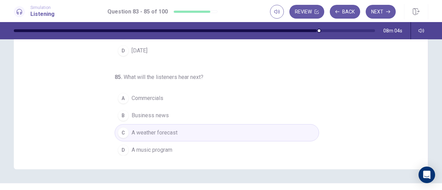
scroll to position [138, 0]
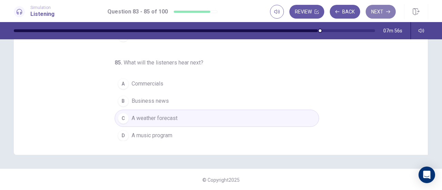
click at [383, 11] on button "Next" at bounding box center [380, 12] width 30 height 14
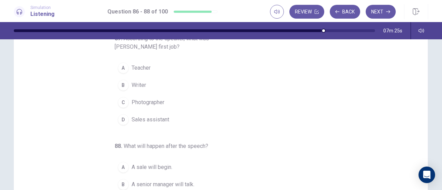
scroll to position [70, 0]
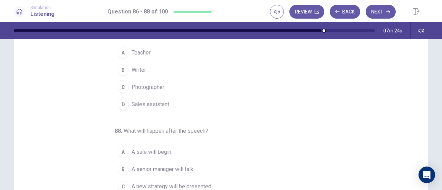
click at [143, 52] on span "Teacher" at bounding box center [140, 53] width 19 height 8
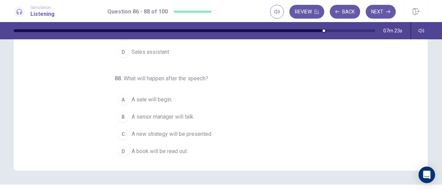
scroll to position [139, 0]
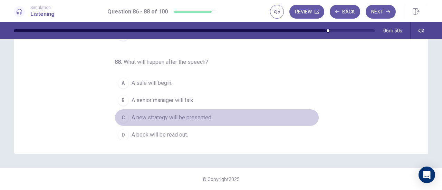
click at [179, 113] on span "A new strategy will be presented." at bounding box center [171, 117] width 81 height 8
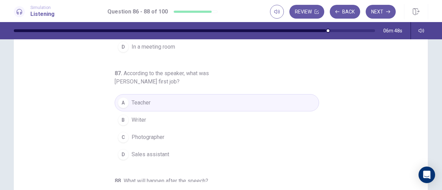
scroll to position [1, 0]
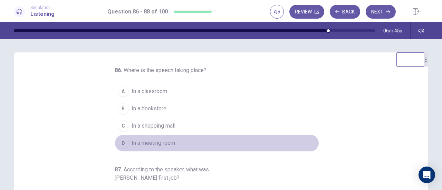
click at [157, 142] on span "In a meeting room" at bounding box center [152, 143] width 43 height 8
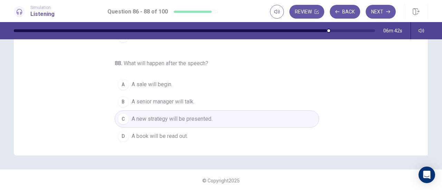
scroll to position [139, 0]
click at [380, 15] on button "Next" at bounding box center [380, 12] width 30 height 14
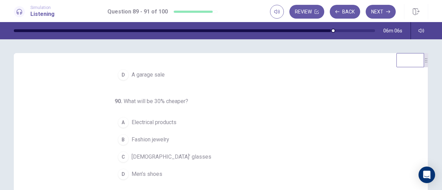
scroll to position [34, 0]
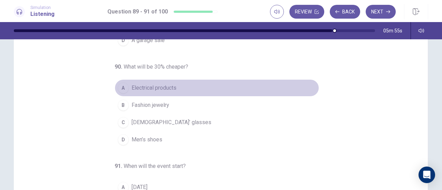
click at [161, 89] on span "Electrical products" at bounding box center [153, 88] width 45 height 8
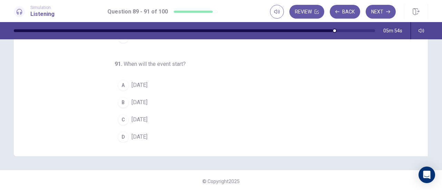
scroll to position [138, 0]
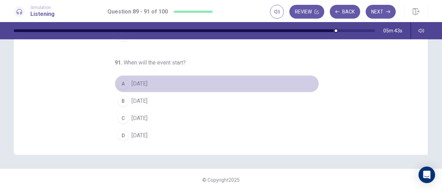
click at [147, 80] on span "[DATE]" at bounding box center [139, 84] width 16 height 8
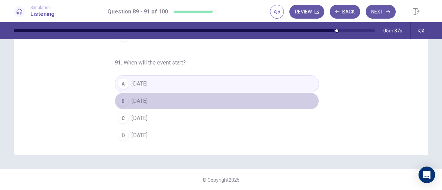
click at [151, 100] on button "B [DATE]" at bounding box center [217, 100] width 204 height 17
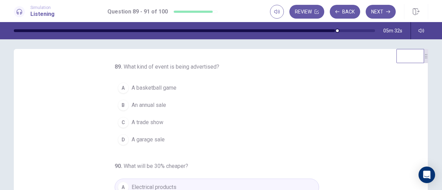
scroll to position [0, 0]
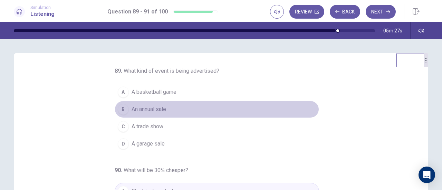
click at [160, 112] on span "An annual sale" at bounding box center [148, 109] width 34 height 8
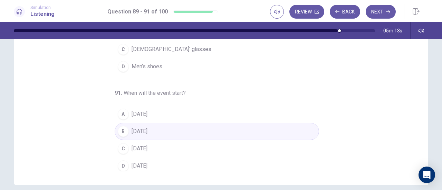
scroll to position [138, 0]
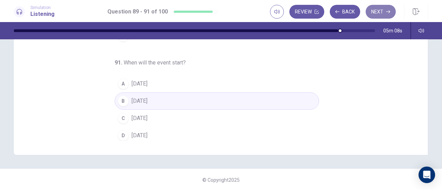
click at [372, 9] on button "Next" at bounding box center [380, 12] width 30 height 14
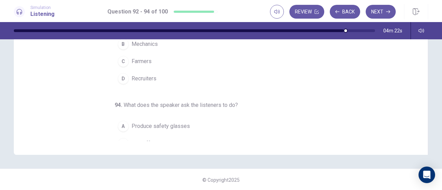
scroll to position [69, 0]
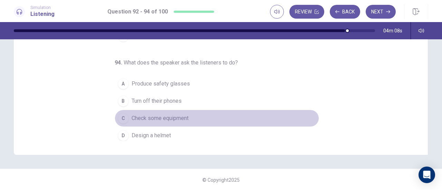
click at [172, 117] on span "Check some equipment" at bounding box center [159, 118] width 57 height 8
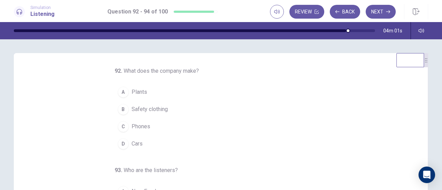
scroll to position [34, 0]
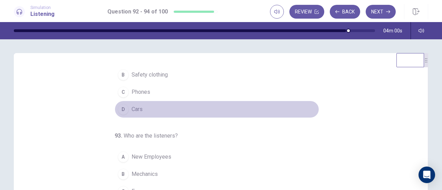
click at [167, 108] on button "D Cars" at bounding box center [217, 109] width 204 height 17
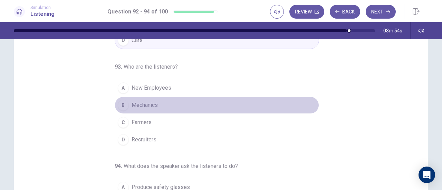
click at [180, 106] on button "B Mechanics" at bounding box center [217, 105] width 204 height 17
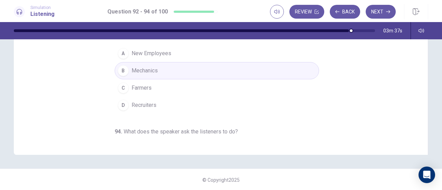
scroll to position [0, 0]
click at [387, 9] on button "Next" at bounding box center [380, 12] width 30 height 14
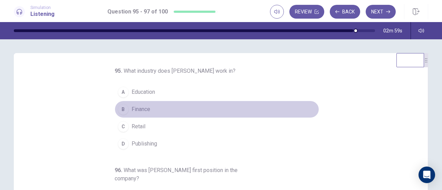
click at [153, 110] on button "B Finance" at bounding box center [217, 109] width 204 height 17
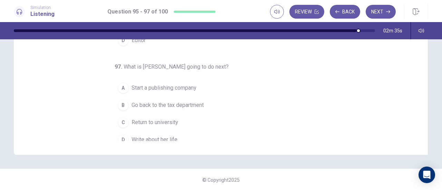
scroll to position [77, 0]
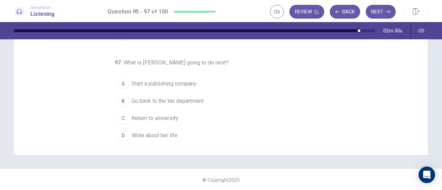
click at [171, 131] on span "Write about her life" at bounding box center [154, 135] width 46 height 8
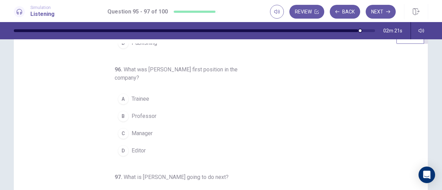
scroll to position [34, 0]
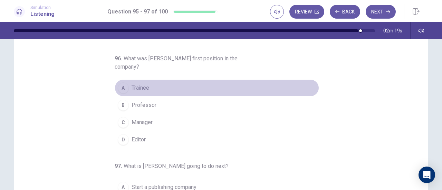
click at [146, 81] on button "A Trainee" at bounding box center [217, 87] width 204 height 17
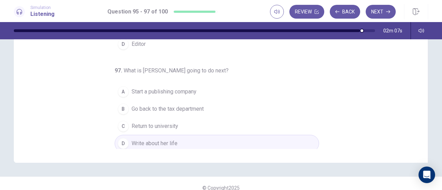
scroll to position [138, 0]
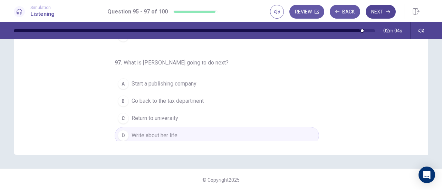
click at [383, 9] on button "Next" at bounding box center [380, 12] width 30 height 14
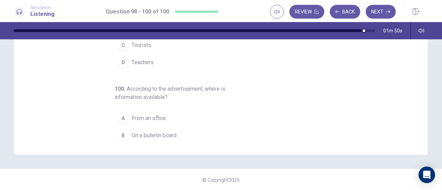
scroll to position [1, 0]
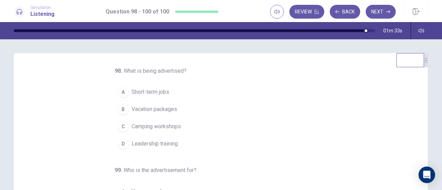
click at [160, 127] on span "Camping workshops" at bounding box center [155, 126] width 49 height 8
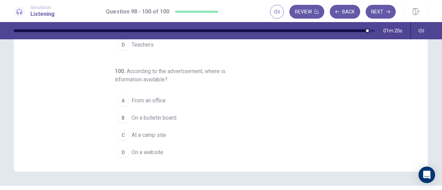
scroll to position [138, 0]
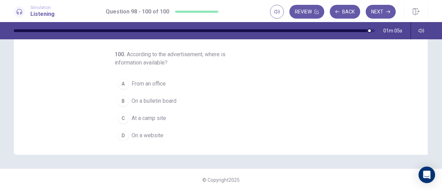
click at [157, 115] on span "At a camp site" at bounding box center [148, 118] width 34 height 8
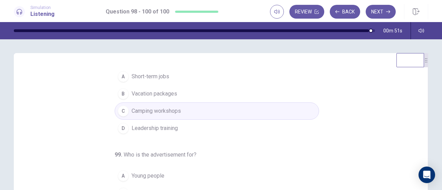
scroll to position [0, 0]
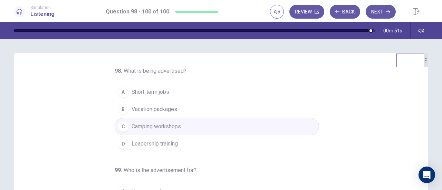
click at [160, 90] on span "Short-term jobs" at bounding box center [150, 92] width 38 height 8
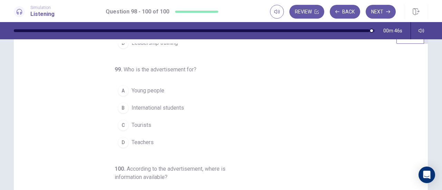
scroll to position [34, 0]
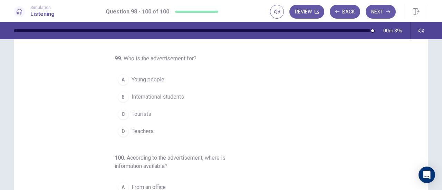
click at [151, 78] on span "Young people" at bounding box center [147, 80] width 33 height 8
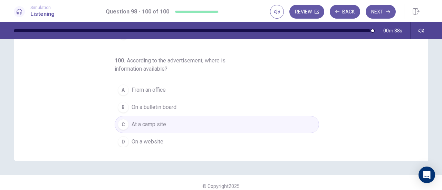
scroll to position [138, 0]
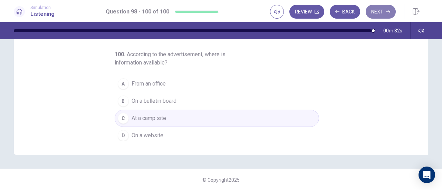
click at [381, 18] on button "Next" at bounding box center [380, 12] width 30 height 14
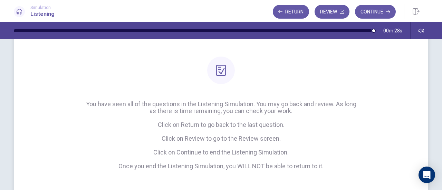
scroll to position [85, 0]
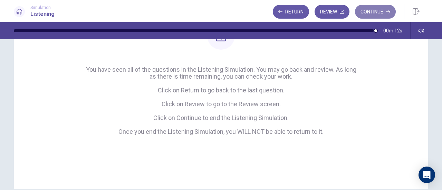
click at [372, 11] on button "Continue" at bounding box center [375, 12] width 41 height 14
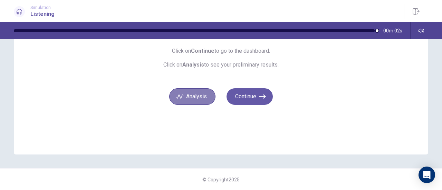
click at [203, 96] on button "Analysis" at bounding box center [192, 96] width 46 height 17
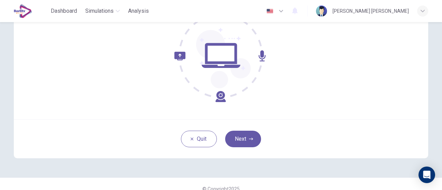
scroll to position [97, 0]
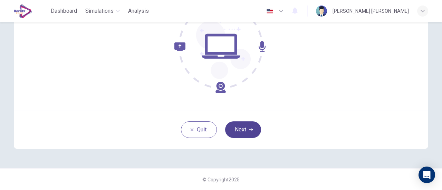
click at [230, 126] on button "Next" at bounding box center [243, 129] width 36 height 17
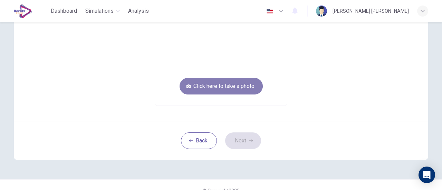
click at [234, 87] on button "Click here to take a photo" at bounding box center [220, 86] width 83 height 17
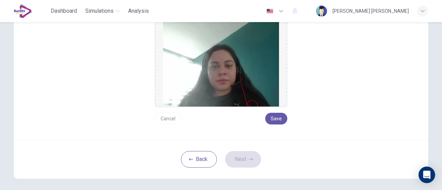
click at [164, 120] on button "Cancel" at bounding box center [168, 119] width 27 height 12
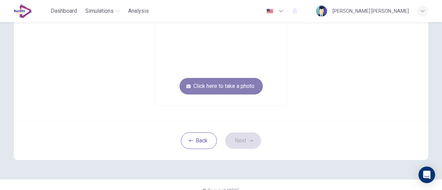
click at [208, 85] on button "Click here to take a photo" at bounding box center [220, 86] width 83 height 17
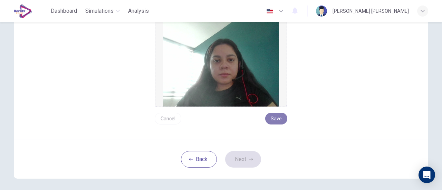
click at [278, 118] on button "Save" at bounding box center [276, 119] width 22 height 12
click at [245, 161] on button "Next" at bounding box center [243, 159] width 36 height 17
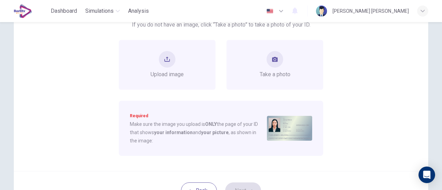
scroll to position [62, 0]
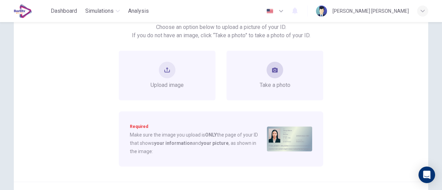
click at [277, 78] on div "Take a photo" at bounding box center [274, 76] width 31 height 28
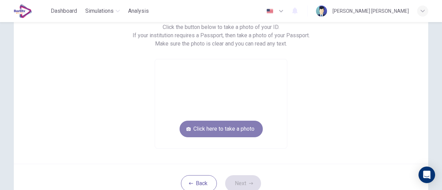
click at [239, 128] on button "Click here to take a photo" at bounding box center [220, 129] width 83 height 17
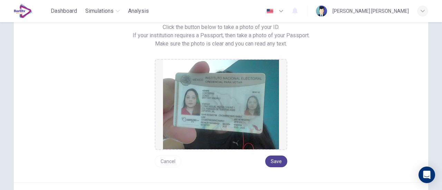
click at [272, 164] on button "Save" at bounding box center [276, 162] width 22 height 12
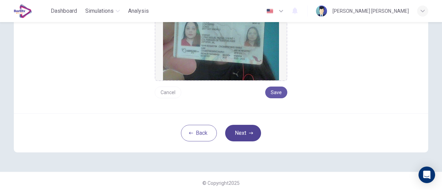
click at [245, 136] on button "Next" at bounding box center [243, 133] width 36 height 17
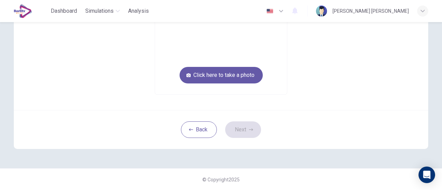
scroll to position [39, 0]
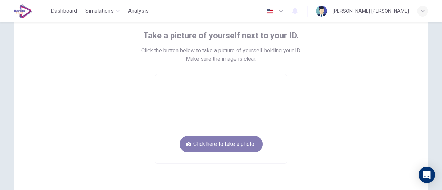
click at [254, 145] on button "Click here to take a photo" at bounding box center [220, 144] width 83 height 17
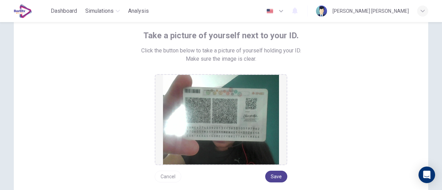
click at [271, 174] on button "Save" at bounding box center [276, 177] width 22 height 12
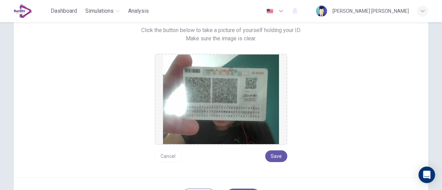
scroll to position [73, 0]
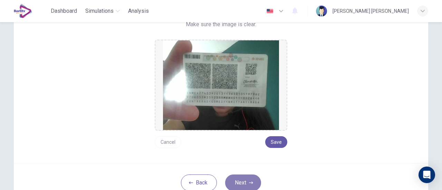
click at [251, 182] on button "Next" at bounding box center [243, 183] width 36 height 17
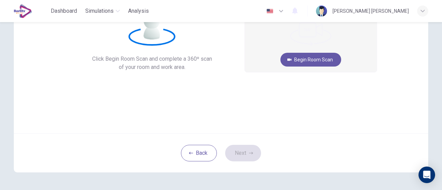
scroll to position [39, 0]
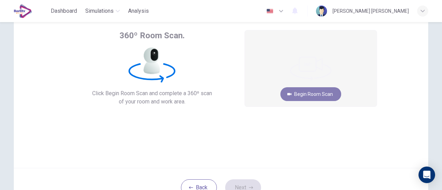
click at [308, 93] on button "Begin Room Scan" at bounding box center [310, 94] width 61 height 14
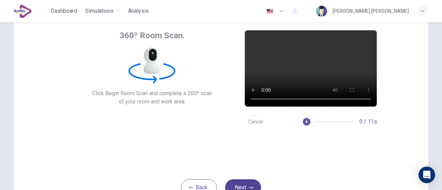
click at [244, 187] on button "Next" at bounding box center [243, 187] width 36 height 17
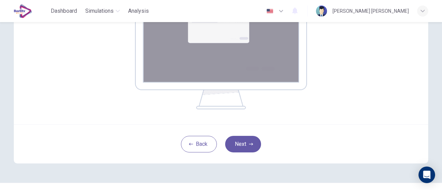
scroll to position [168, 0]
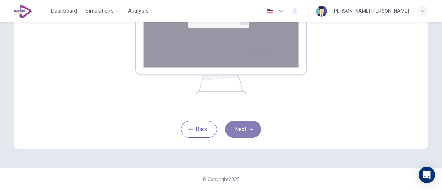
click at [244, 125] on button "Next" at bounding box center [243, 129] width 36 height 17
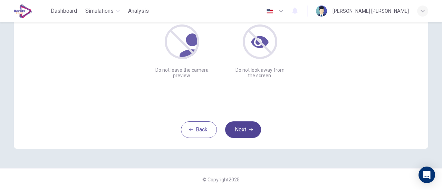
click at [242, 133] on button "Next" at bounding box center [243, 129] width 36 height 17
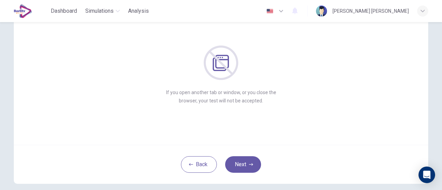
scroll to position [69, 0]
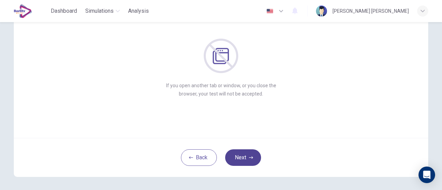
click at [249, 156] on icon "button" at bounding box center [251, 158] width 4 height 4
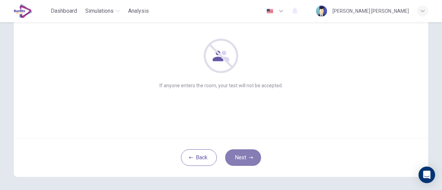
click at [249, 156] on icon "button" at bounding box center [251, 158] width 4 height 4
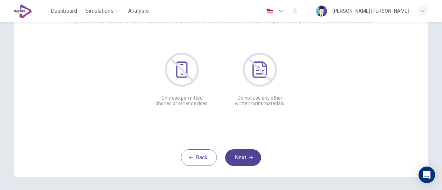
click at [249, 156] on icon "button" at bounding box center [251, 158] width 4 height 4
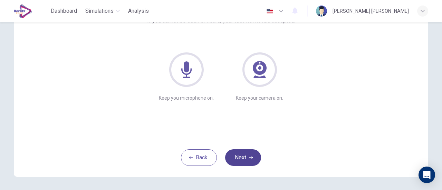
click at [248, 154] on button "Next" at bounding box center [243, 157] width 36 height 17
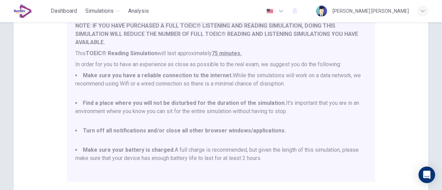
scroll to position [193, 0]
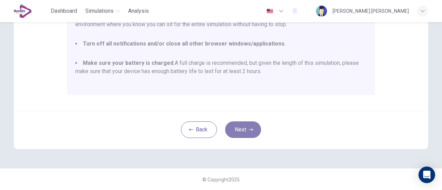
click at [239, 129] on button "Next" at bounding box center [243, 129] width 36 height 17
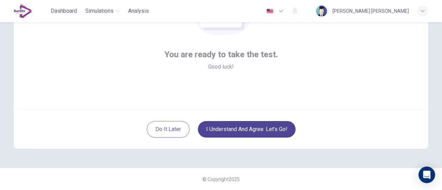
scroll to position [97, 0]
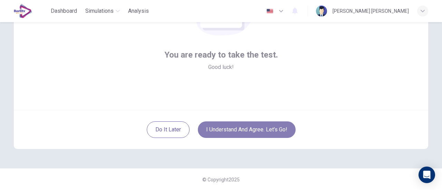
click at [248, 129] on button "I understand and agree. Let’s go!" at bounding box center [247, 129] width 98 height 17
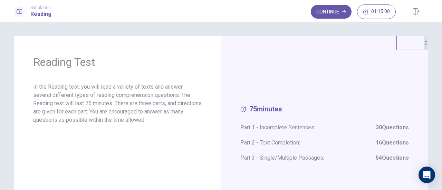
scroll to position [34, 0]
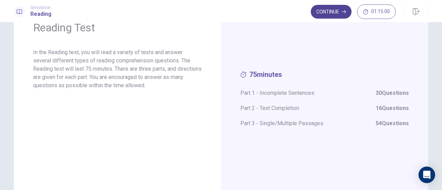
click at [323, 16] on button "Continue" at bounding box center [330, 12] width 41 height 14
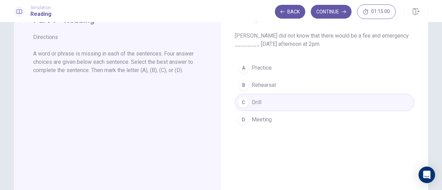
click at [263, 67] on div "A Practice B Rehearsal C Drill D Meeting" at bounding box center [324, 93] width 179 height 69
click at [236, 73] on div "A Practice B Rehearsal C Drill D Meeting" at bounding box center [324, 93] width 179 height 69
click at [334, 13] on button "Continue" at bounding box center [330, 12] width 41 height 14
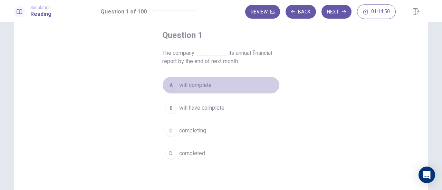
click at [202, 87] on span "will complete" at bounding box center [195, 85] width 32 height 8
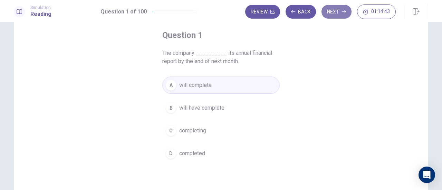
click at [327, 11] on button "Next" at bounding box center [336, 12] width 30 height 14
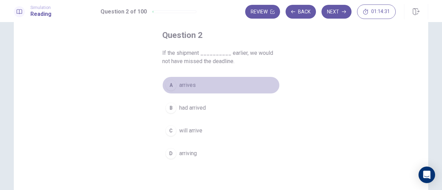
click at [190, 88] on span "arrives" at bounding box center [187, 85] width 17 height 8
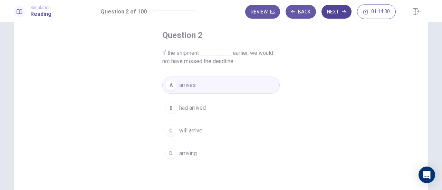
click at [339, 13] on button "Next" at bounding box center [336, 12] width 30 height 14
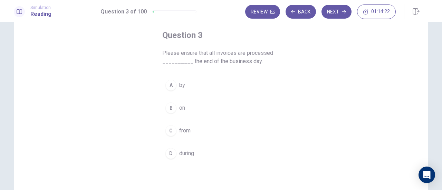
click at [193, 86] on button "A by" at bounding box center [220, 85] width 117 height 17
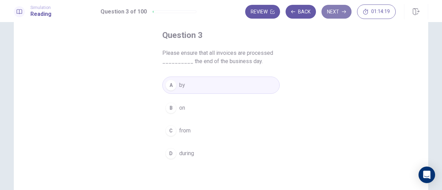
click at [339, 13] on button "Next" at bounding box center [336, 12] width 30 height 14
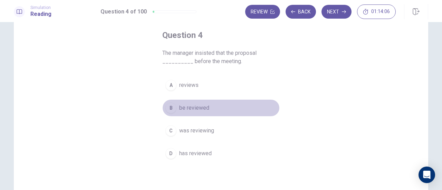
click at [206, 108] on span "be reviewed" at bounding box center [194, 108] width 30 height 8
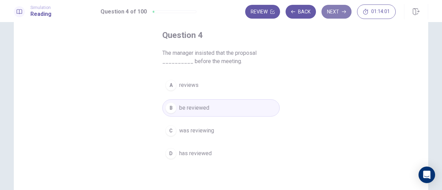
click at [338, 13] on button "Next" at bounding box center [336, 12] width 30 height 14
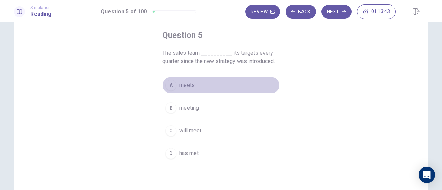
click at [191, 87] on span "meets" at bounding box center [187, 85] width 16 height 8
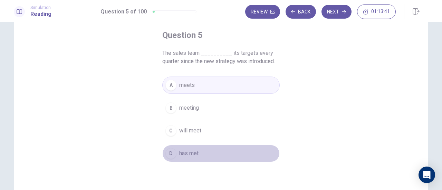
click at [197, 153] on span "has met" at bounding box center [188, 153] width 19 height 8
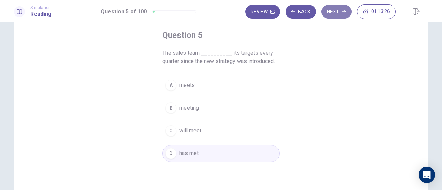
click at [331, 13] on button "Next" at bounding box center [336, 12] width 30 height 14
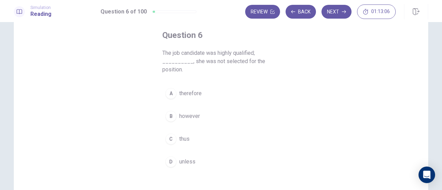
click at [194, 157] on button "D unless" at bounding box center [220, 161] width 117 height 17
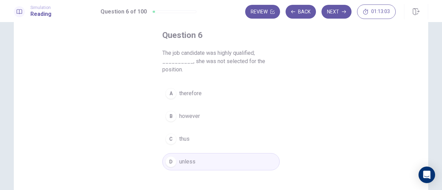
click at [188, 92] on span "therefore" at bounding box center [190, 93] width 22 height 8
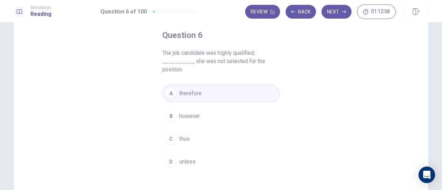
click at [206, 158] on button "D unless" at bounding box center [220, 161] width 117 height 17
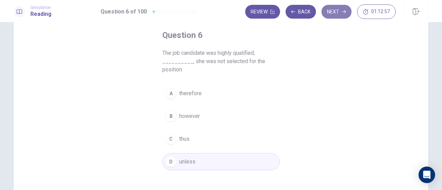
click at [339, 7] on button "Next" at bounding box center [336, 12] width 30 height 14
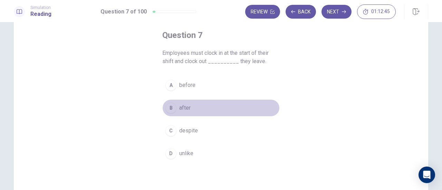
click at [189, 107] on button "B after" at bounding box center [220, 107] width 117 height 17
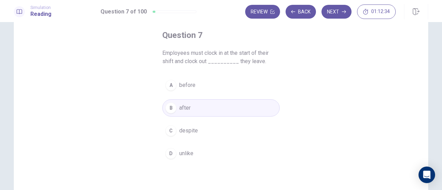
click at [224, 90] on button "A before" at bounding box center [220, 85] width 117 height 17
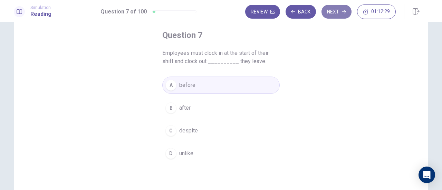
click at [330, 11] on button "Next" at bounding box center [336, 12] width 30 height 14
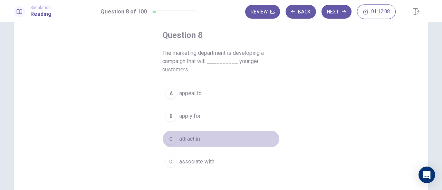
click at [192, 133] on button "C attract in" at bounding box center [220, 138] width 117 height 17
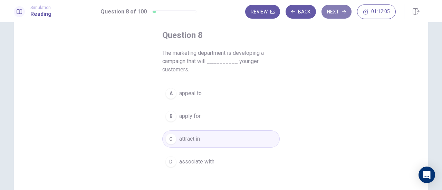
click at [326, 10] on button "Next" at bounding box center [336, 12] width 30 height 14
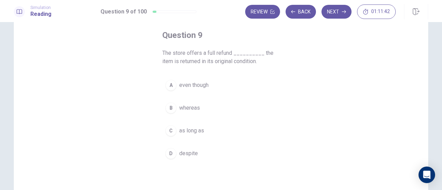
click at [198, 108] on button "B whereas" at bounding box center [220, 107] width 117 height 17
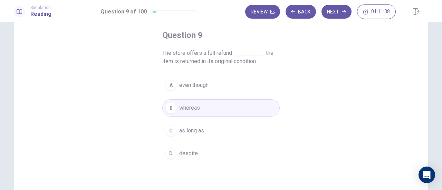
click at [238, 82] on button "A even though" at bounding box center [220, 85] width 117 height 17
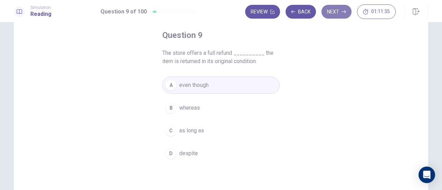
click at [336, 14] on button "Next" at bounding box center [336, 12] width 30 height 14
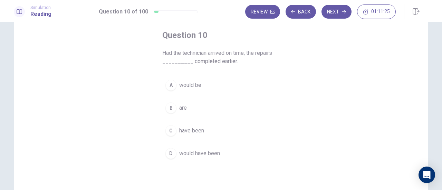
click at [217, 135] on button "C have been" at bounding box center [220, 130] width 117 height 17
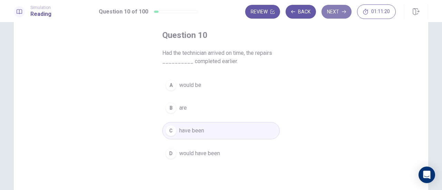
click at [337, 12] on button "Next" at bounding box center [336, 12] width 30 height 14
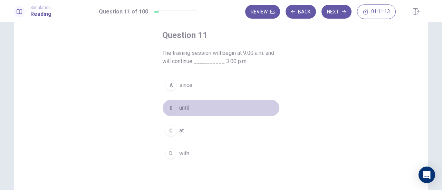
click at [187, 101] on button "B until" at bounding box center [220, 107] width 117 height 17
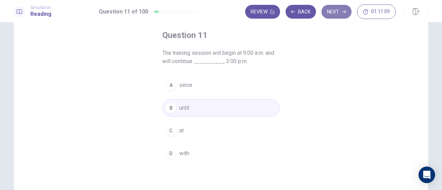
click at [332, 13] on button "Next" at bounding box center [336, 12] width 30 height 14
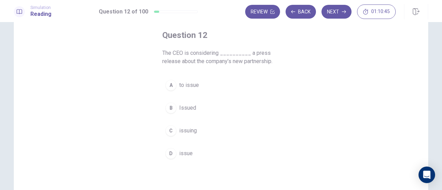
click at [192, 82] on span "to issue" at bounding box center [189, 85] width 20 height 8
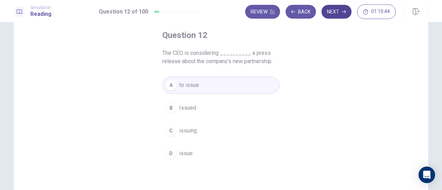
click at [342, 12] on button "Next" at bounding box center [336, 12] width 30 height 14
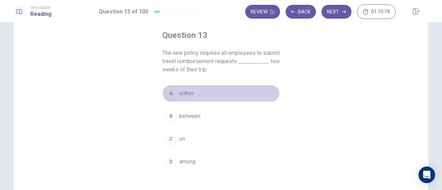
click at [186, 85] on button "A within" at bounding box center [220, 93] width 117 height 17
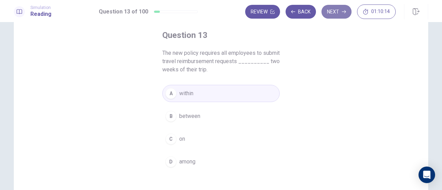
click at [326, 14] on button "Next" at bounding box center [336, 12] width 30 height 14
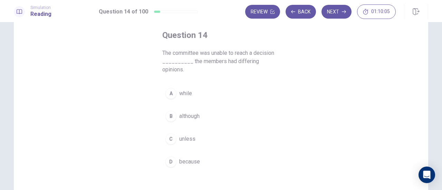
click at [184, 158] on span "because" at bounding box center [189, 162] width 21 height 8
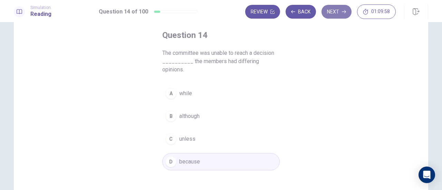
click at [332, 14] on button "Next" at bounding box center [336, 12] width 30 height 14
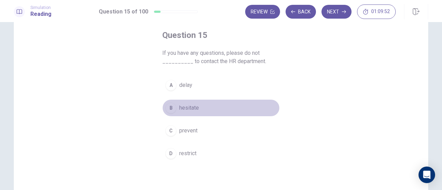
click at [188, 106] on span "hesitate" at bounding box center [189, 108] width 20 height 8
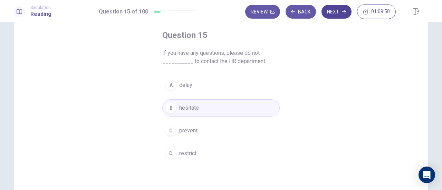
click at [329, 13] on button "Next" at bounding box center [336, 12] width 30 height 14
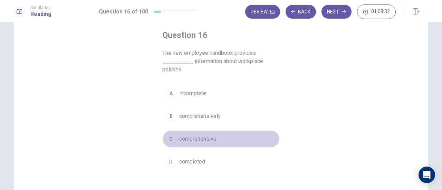
click at [196, 138] on span "comprehensive" at bounding box center [197, 139] width 37 height 8
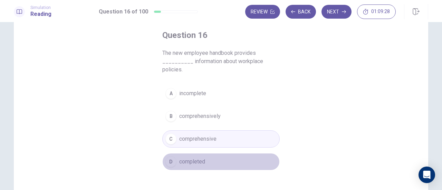
click at [196, 159] on span "completed" at bounding box center [192, 162] width 26 height 8
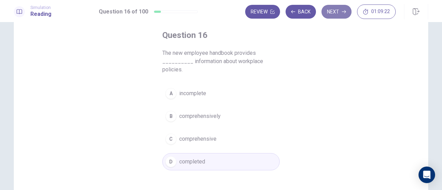
click at [329, 13] on button "Next" at bounding box center [336, 12] width 30 height 14
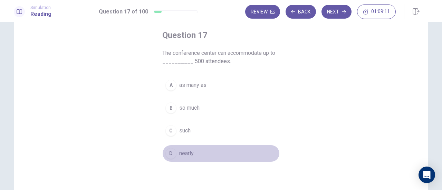
click at [186, 152] on span "nearly" at bounding box center [186, 153] width 14 height 8
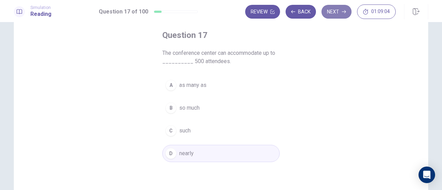
click at [337, 11] on button "Next" at bounding box center [336, 12] width 30 height 14
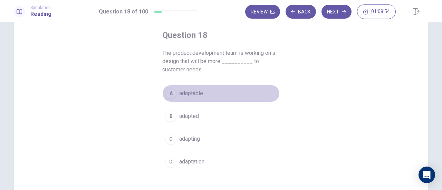
click at [196, 92] on span "adaptable" at bounding box center [191, 93] width 24 height 8
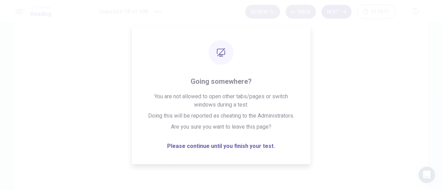
drag, startPoint x: 375, startPoint y: 7, endPoint x: 327, endPoint y: 15, distance: 49.0
click at [331, 4] on div "Review Back Next 01:08:51" at bounding box center [320, 11] width 150 height 14
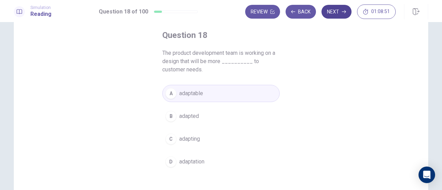
click at [329, 11] on button "Next" at bounding box center [336, 12] width 30 height 14
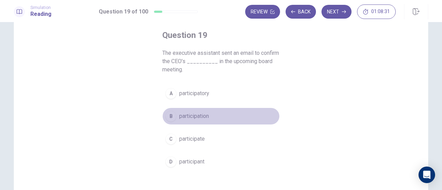
click at [199, 118] on span "participation" at bounding box center [194, 116] width 30 height 8
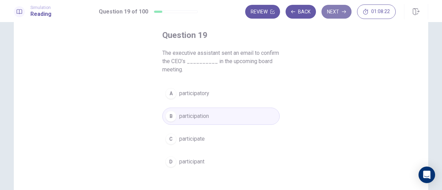
click at [342, 12] on icon "button" at bounding box center [344, 12] width 4 height 4
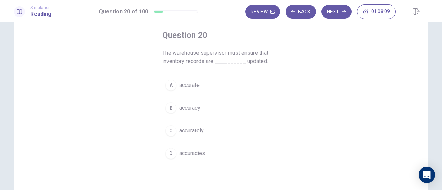
click at [198, 128] on span "accurately" at bounding box center [191, 131] width 24 height 8
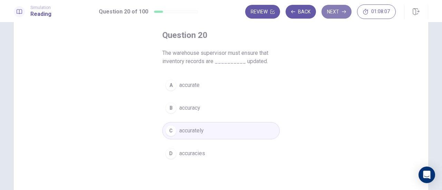
click at [329, 11] on button "Next" at bounding box center [336, 12] width 30 height 14
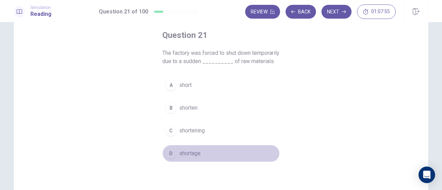
click at [191, 157] on span "shortage" at bounding box center [189, 153] width 21 height 8
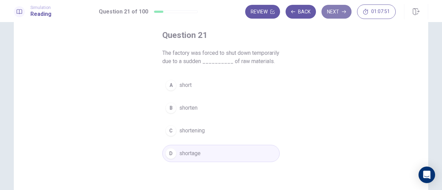
click at [333, 16] on button "Next" at bounding box center [336, 12] width 30 height 14
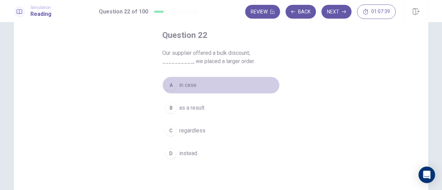
click at [200, 89] on button "A in case" at bounding box center [220, 85] width 117 height 17
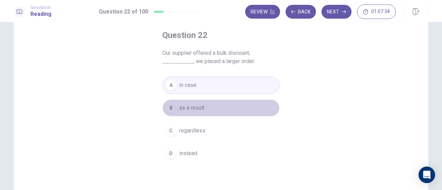
click at [201, 107] on span "as a result" at bounding box center [191, 108] width 25 height 8
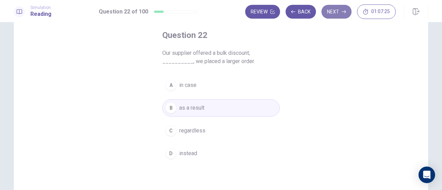
click at [334, 16] on button "Next" at bounding box center [336, 12] width 30 height 14
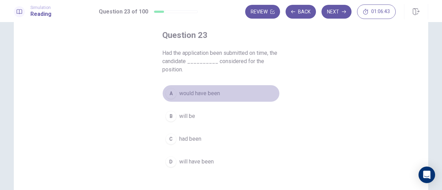
click at [212, 92] on span "would have been" at bounding box center [199, 93] width 41 height 8
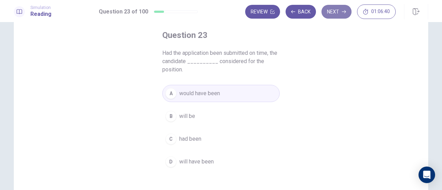
click at [342, 17] on button "Next" at bounding box center [336, 12] width 30 height 14
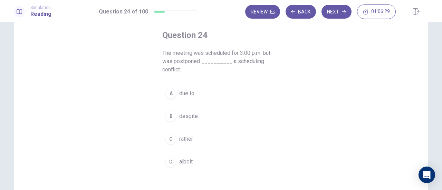
click at [188, 92] on span "due to" at bounding box center [186, 93] width 15 height 8
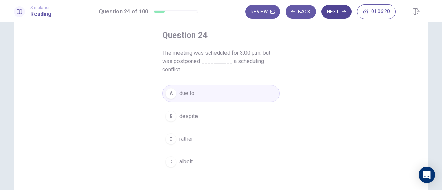
click at [332, 10] on button "Next" at bounding box center [336, 12] width 30 height 14
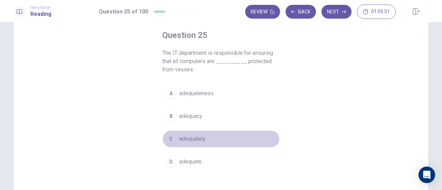
click at [189, 137] on span "adequately" at bounding box center [192, 139] width 27 height 8
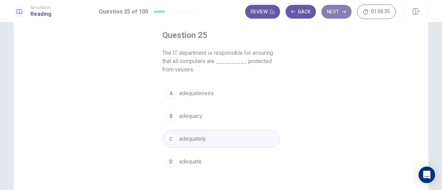
click at [334, 12] on button "Next" at bounding box center [336, 12] width 30 height 14
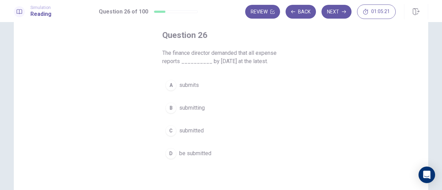
click at [192, 155] on span "be submitted" at bounding box center [195, 153] width 32 height 8
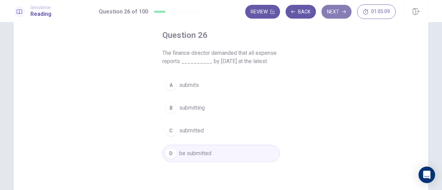
click at [337, 10] on button "Next" at bounding box center [336, 12] width 30 height 14
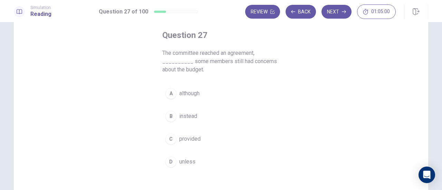
scroll to position [69, 0]
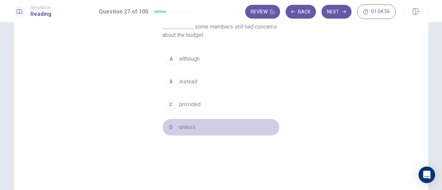
click at [187, 127] on span "unless" at bounding box center [187, 127] width 16 height 8
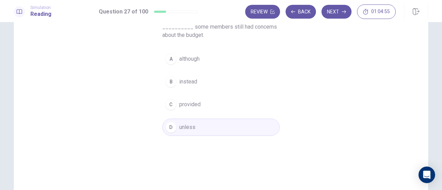
scroll to position [34, 0]
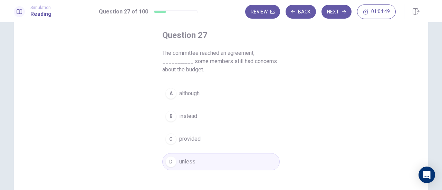
click at [209, 95] on button "A although" at bounding box center [220, 93] width 117 height 17
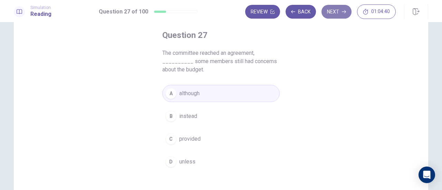
click at [330, 11] on button "Next" at bounding box center [336, 12] width 30 height 14
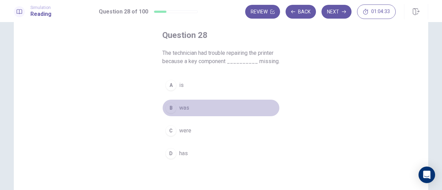
click at [207, 111] on button "B was" at bounding box center [220, 107] width 117 height 17
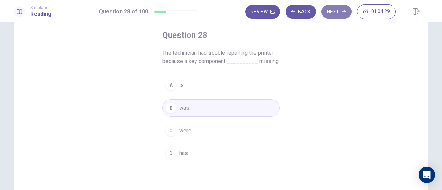
click at [338, 12] on button "Next" at bounding box center [336, 12] width 30 height 14
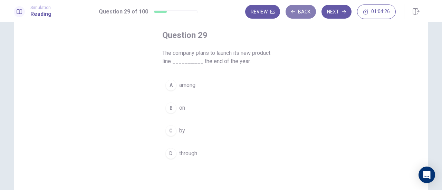
click at [300, 12] on button "Back" at bounding box center [300, 12] width 30 height 14
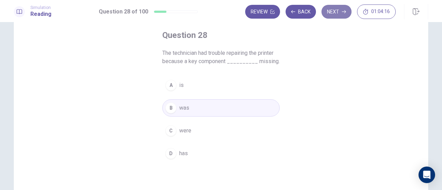
click at [338, 12] on button "Next" at bounding box center [336, 12] width 30 height 14
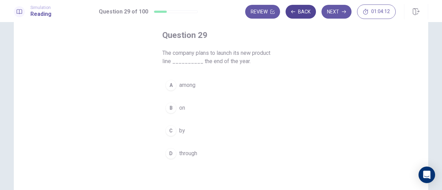
click at [308, 13] on button "Back" at bounding box center [300, 12] width 30 height 14
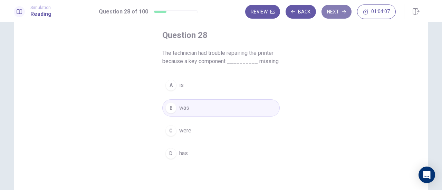
click at [342, 8] on button "Next" at bounding box center [336, 12] width 30 height 14
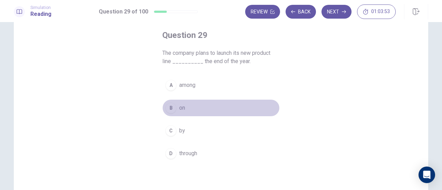
click at [182, 109] on span "on" at bounding box center [182, 108] width 6 height 8
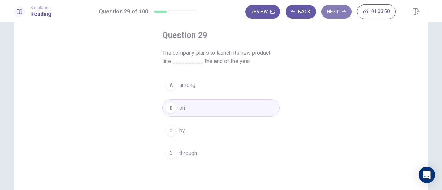
click at [341, 8] on button "Next" at bounding box center [336, 12] width 30 height 14
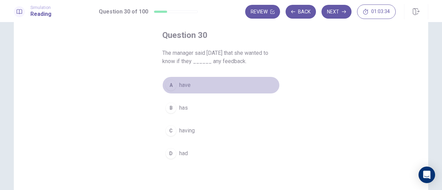
click at [190, 89] on button "A have" at bounding box center [220, 85] width 117 height 17
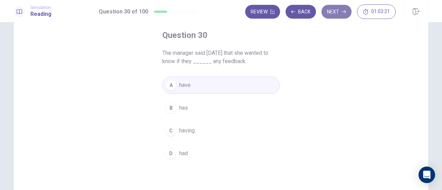
click at [335, 13] on button "Next" at bounding box center [336, 12] width 30 height 14
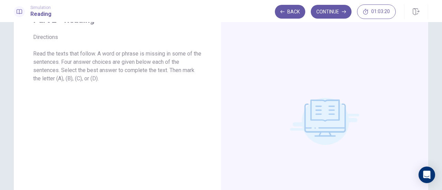
scroll to position [0, 0]
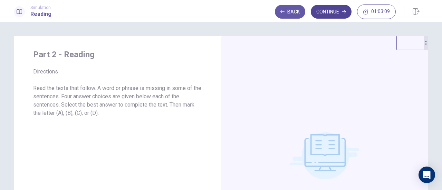
click at [328, 13] on button "Continue" at bounding box center [330, 12] width 41 height 14
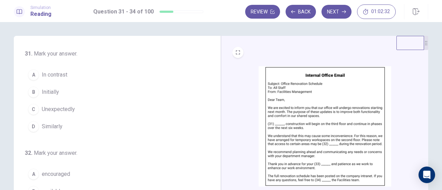
click at [97, 89] on button "B Initially" at bounding box center [113, 91] width 176 height 17
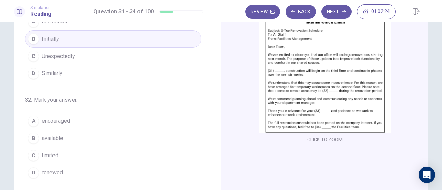
scroll to position [69, 0]
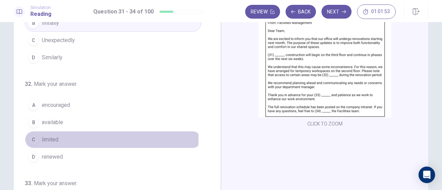
click at [103, 138] on button "C limited" at bounding box center [113, 139] width 176 height 17
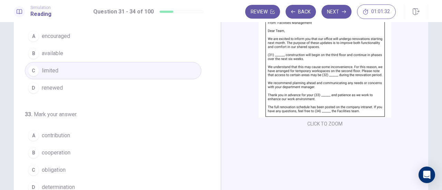
scroll to position [103, 0]
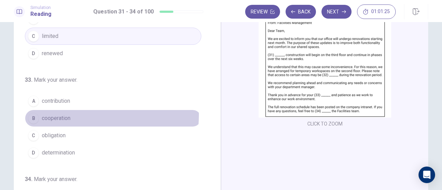
click at [77, 113] on button "B cooperation" at bounding box center [113, 118] width 176 height 17
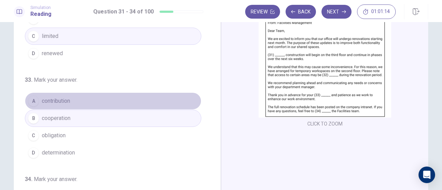
click at [118, 100] on button "A contribution" at bounding box center [113, 100] width 176 height 17
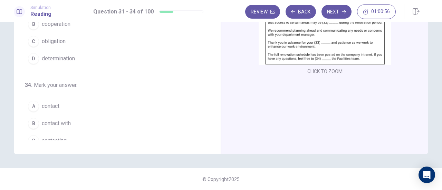
scroll to position [168, 0]
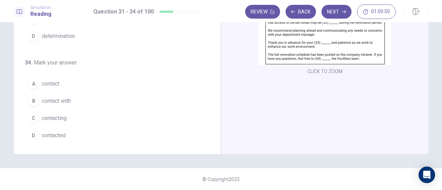
click at [53, 85] on button "A contact" at bounding box center [113, 83] width 176 height 17
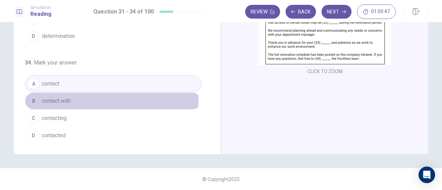
click at [107, 97] on button "B contact with" at bounding box center [113, 100] width 176 height 17
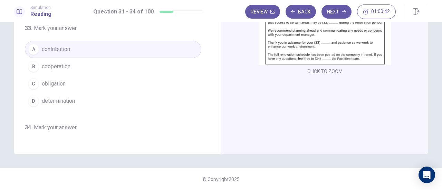
scroll to position [99, 0]
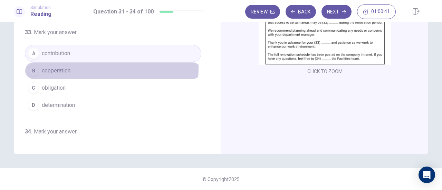
click at [76, 66] on button "B cooperation" at bounding box center [113, 70] width 176 height 17
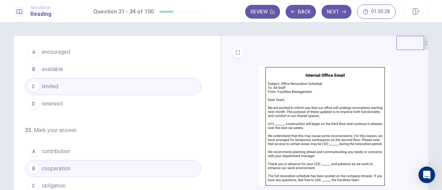
scroll to position [133, 0]
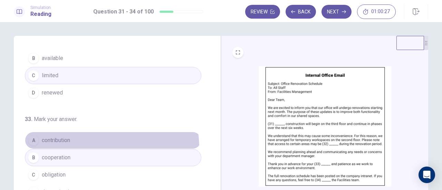
click at [87, 146] on button "A contribution" at bounding box center [113, 140] width 176 height 17
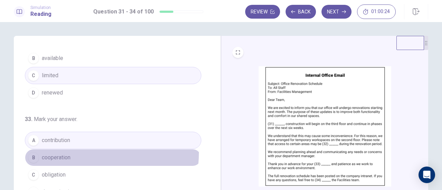
click at [85, 151] on button "B cooperation" at bounding box center [113, 157] width 176 height 17
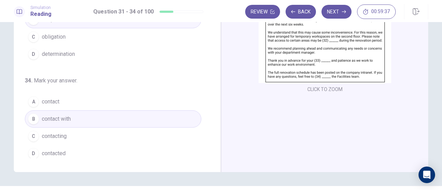
scroll to position [121, 0]
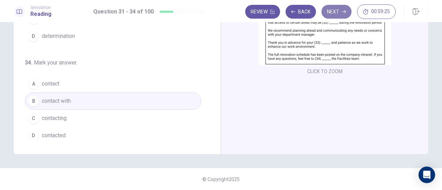
click at [329, 11] on button "Next" at bounding box center [336, 12] width 30 height 14
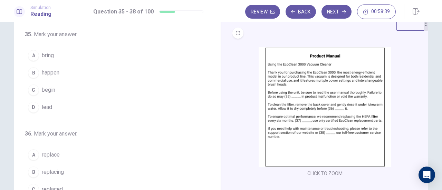
scroll to position [34, 0]
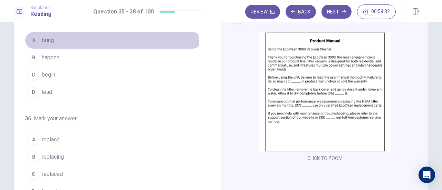
click at [45, 45] on button "A bring" at bounding box center [113, 40] width 176 height 17
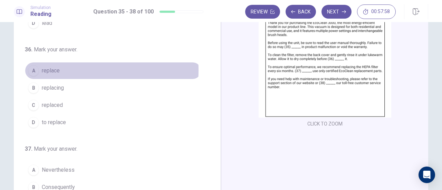
click at [68, 69] on button "A replace" at bounding box center [113, 70] width 176 height 17
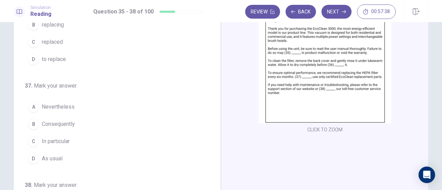
scroll to position [52, 0]
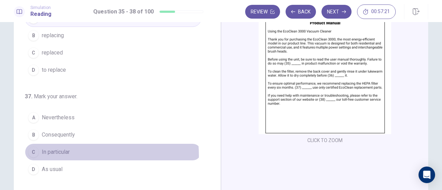
click at [74, 153] on button "C In particular" at bounding box center [113, 152] width 176 height 17
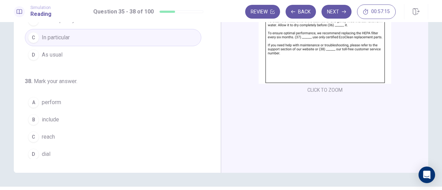
scroll to position [87, 0]
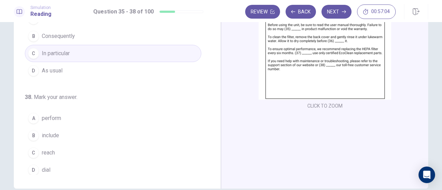
click at [85, 153] on button "C reach" at bounding box center [113, 152] width 176 height 17
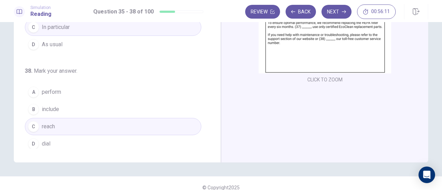
scroll to position [121, 0]
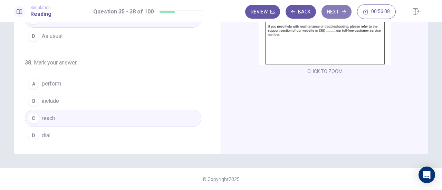
click at [339, 7] on button "Next" at bounding box center [336, 12] width 30 height 14
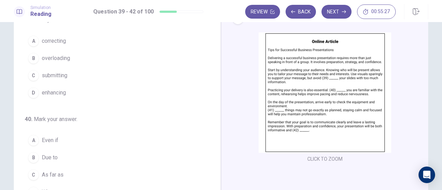
scroll to position [34, 0]
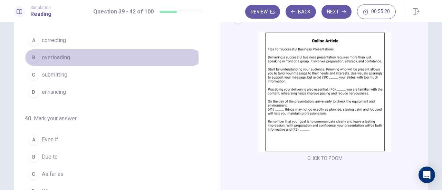
click at [50, 58] on span "overloading" at bounding box center [56, 57] width 28 height 8
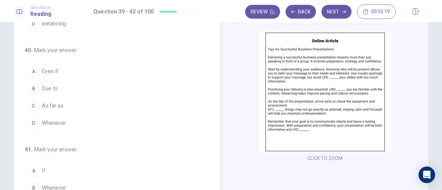
scroll to position [69, 0]
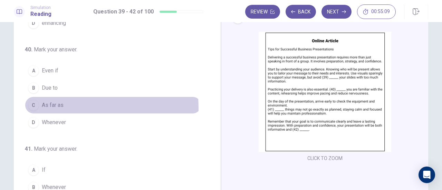
click at [45, 107] on span "As far as" at bounding box center [53, 105] width 22 height 8
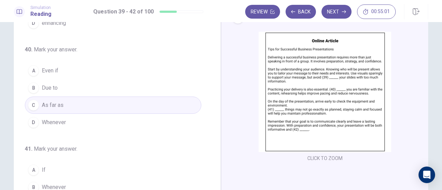
click at [52, 73] on span "Even if" at bounding box center [50, 71] width 17 height 8
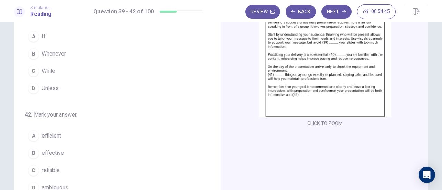
scroll to position [34, 0]
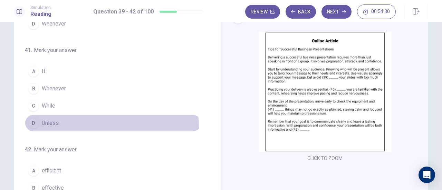
click at [77, 125] on button "D Unless" at bounding box center [113, 123] width 176 height 17
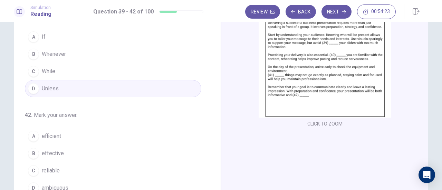
scroll to position [103, 0]
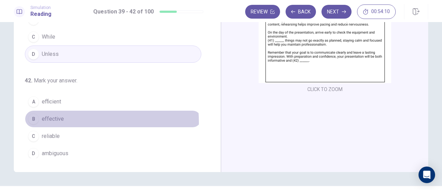
click at [64, 119] on button "B effective" at bounding box center [113, 118] width 176 height 17
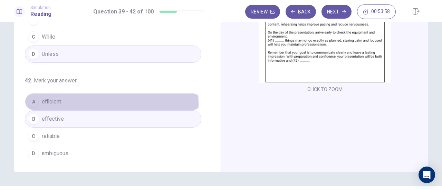
click at [67, 101] on button "A efficient" at bounding box center [113, 101] width 176 height 17
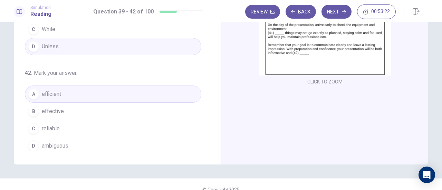
scroll to position [121, 0]
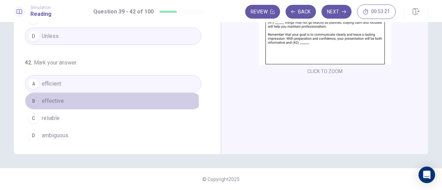
click at [107, 100] on button "B effective" at bounding box center [113, 100] width 176 height 17
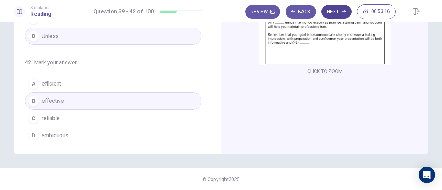
click at [334, 10] on button "Next" at bounding box center [336, 12] width 30 height 14
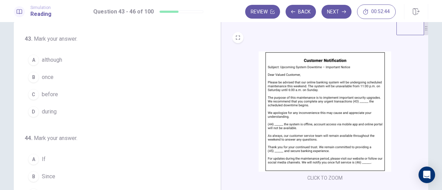
scroll to position [0, 0]
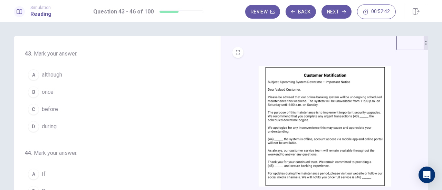
click at [53, 109] on span "before" at bounding box center [50, 109] width 16 height 8
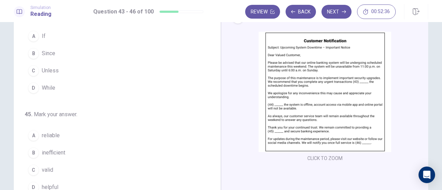
scroll to position [69, 0]
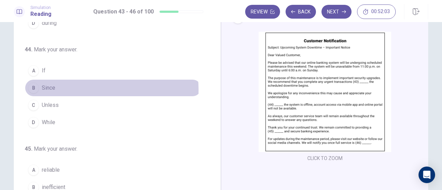
click at [53, 89] on span "Since" at bounding box center [48, 88] width 13 height 8
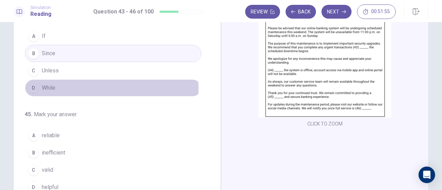
click at [89, 87] on button "D While" at bounding box center [113, 87] width 176 height 17
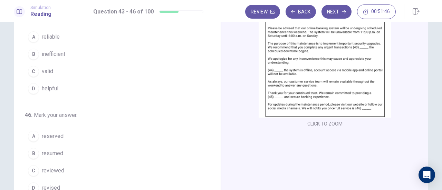
scroll to position [133, 0]
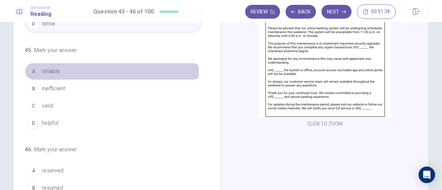
click at [75, 72] on button "A reliable" at bounding box center [113, 71] width 176 height 17
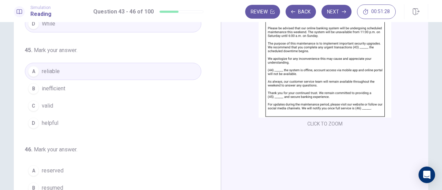
scroll to position [103, 0]
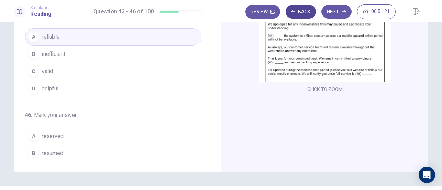
click at [304, 9] on button "Back" at bounding box center [300, 12] width 30 height 14
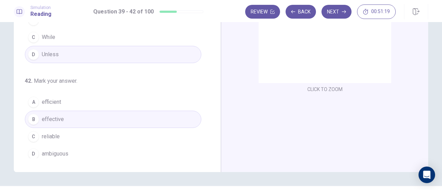
scroll to position [168, 0]
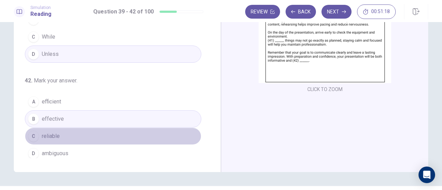
click at [125, 136] on button "C reliable" at bounding box center [113, 136] width 176 height 17
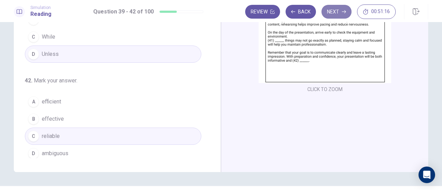
click at [336, 11] on button "Next" at bounding box center [336, 12] width 30 height 14
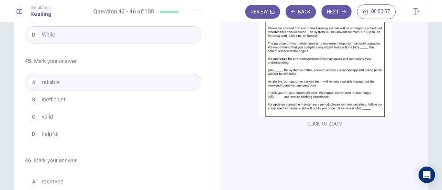
scroll to position [138, 0]
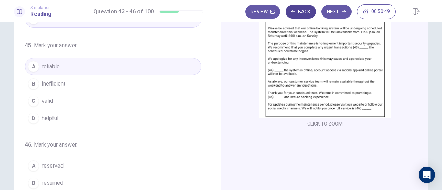
click at [296, 14] on button "Back" at bounding box center [300, 12] width 30 height 14
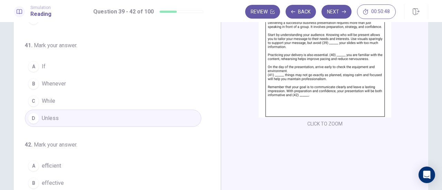
scroll to position [168, 0]
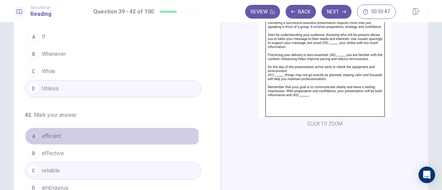
click at [92, 135] on button "A efficient" at bounding box center [113, 136] width 176 height 17
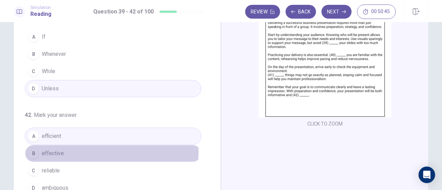
click at [88, 149] on button "B effective" at bounding box center [113, 153] width 176 height 17
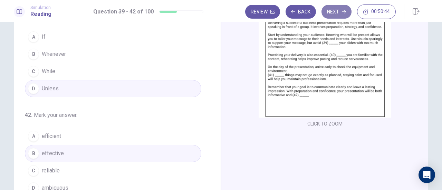
click at [331, 13] on button "Next" at bounding box center [336, 12] width 30 height 14
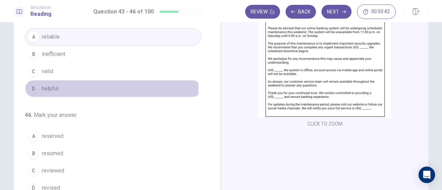
click at [59, 88] on button "D helpful" at bounding box center [113, 88] width 176 height 17
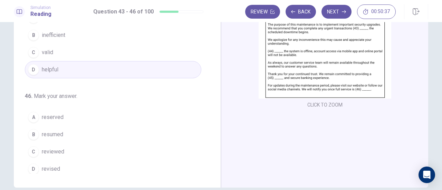
scroll to position [103, 0]
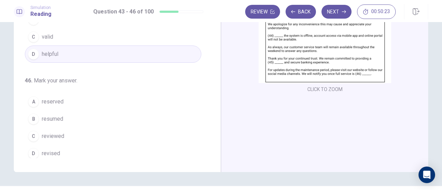
click at [57, 120] on button "B resumed" at bounding box center [113, 118] width 176 height 17
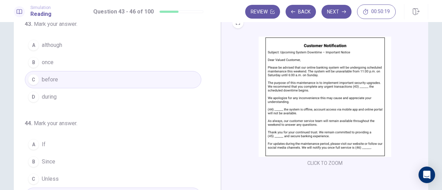
scroll to position [0, 0]
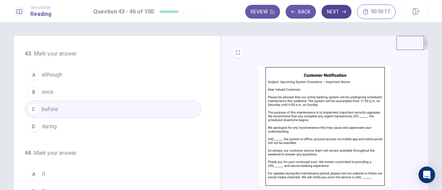
click at [330, 5] on button "Next" at bounding box center [336, 12] width 30 height 14
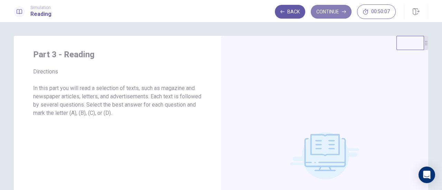
click at [333, 5] on button "Continue" at bounding box center [330, 12] width 41 height 14
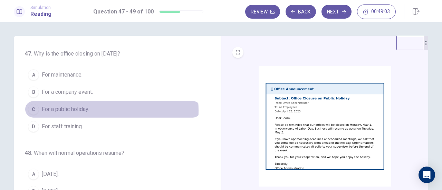
click at [80, 110] on span "For a public holiday." at bounding box center [65, 109] width 47 height 8
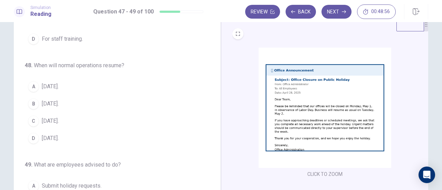
scroll to position [34, 0]
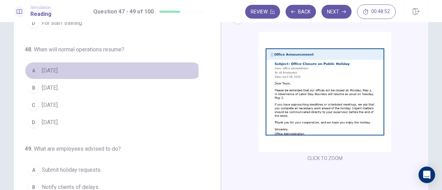
click at [69, 71] on button "A May 2." at bounding box center [113, 70] width 176 height 17
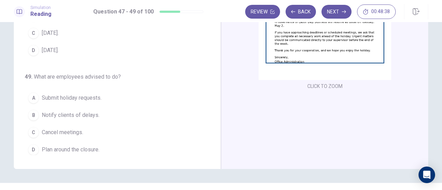
scroll to position [121, 0]
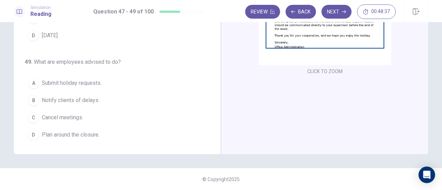
click at [83, 131] on span "Plan around the closure." at bounding box center [71, 135] width 58 height 8
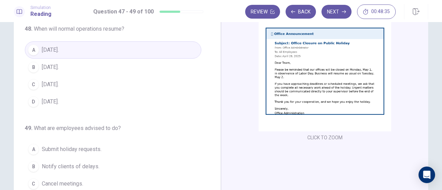
scroll to position [52, 0]
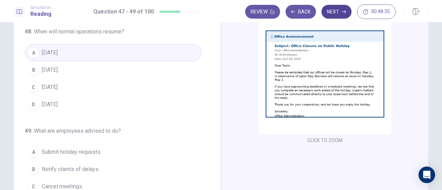
click at [336, 11] on button "Next" at bounding box center [336, 12] width 30 height 14
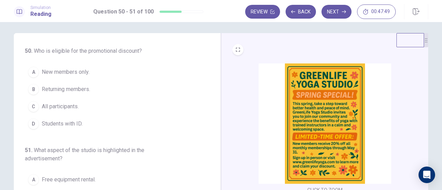
scroll to position [0, 0]
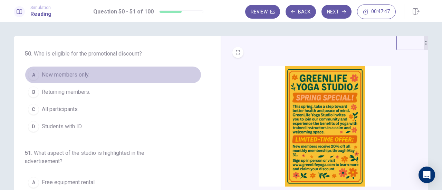
click at [50, 72] on span "New members only." at bounding box center [66, 75] width 48 height 8
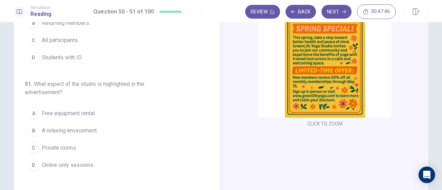
scroll to position [103, 0]
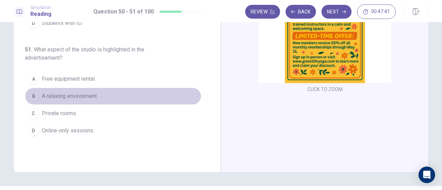
click at [86, 92] on span "A relaxing environment." at bounding box center [70, 96] width 56 height 8
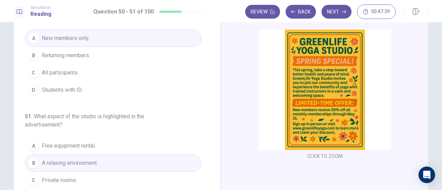
scroll to position [34, 0]
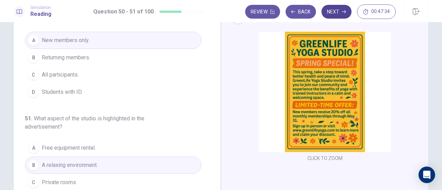
click at [334, 15] on button "Next" at bounding box center [336, 12] width 30 height 14
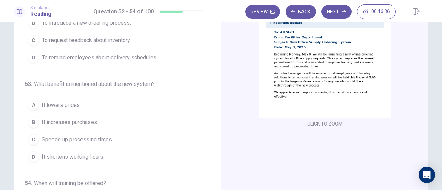
scroll to position [0, 0]
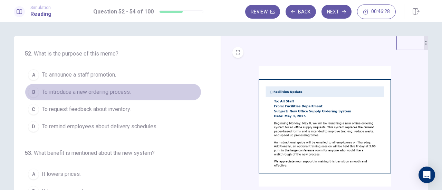
click at [115, 90] on span "To introduce a new ordering process." at bounding box center [86, 92] width 89 height 8
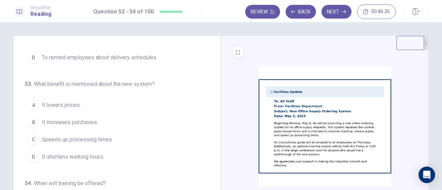
scroll to position [34, 0]
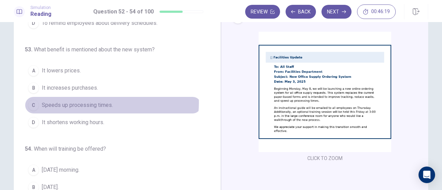
click at [97, 101] on span "Speeds up processing times." at bounding box center [77, 105] width 71 height 8
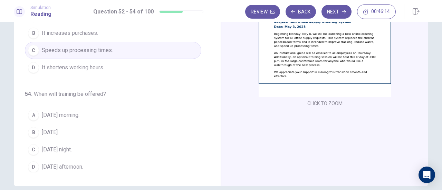
scroll to position [103, 0]
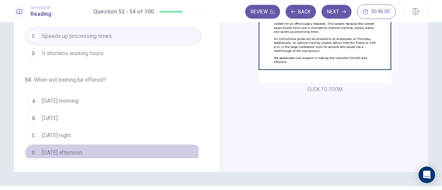
click at [53, 149] on span "Friday afternoon." at bounding box center [62, 153] width 41 height 8
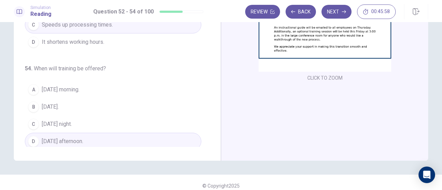
scroll to position [121, 0]
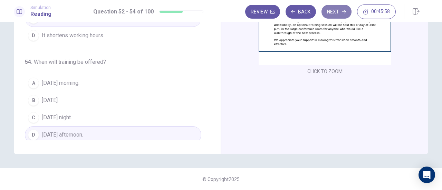
click at [335, 10] on button "Next" at bounding box center [336, 12] width 30 height 14
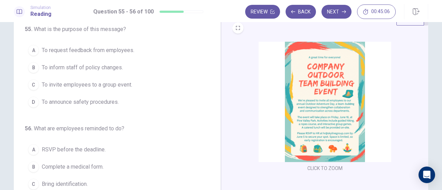
scroll to position [34, 0]
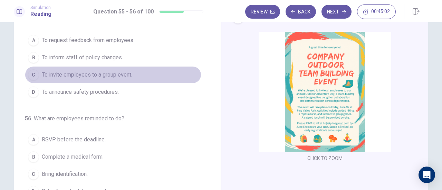
click at [114, 76] on span "To invite employees to a group event." at bounding box center [87, 75] width 90 height 8
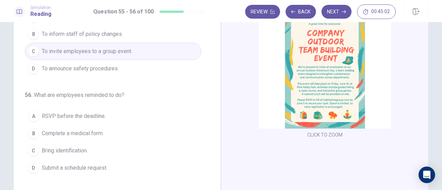
scroll to position [103, 0]
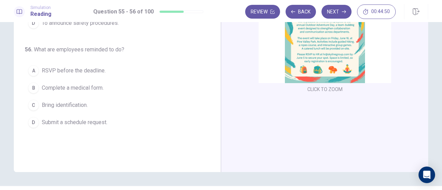
click at [90, 74] on button "A RSVP before the deadline." at bounding box center [113, 70] width 176 height 17
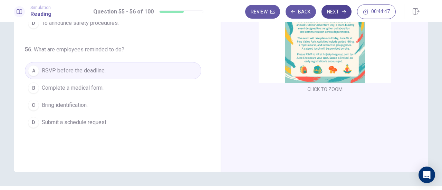
click at [340, 11] on button "Next" at bounding box center [336, 12] width 30 height 14
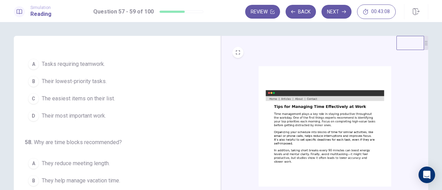
scroll to position [0, 0]
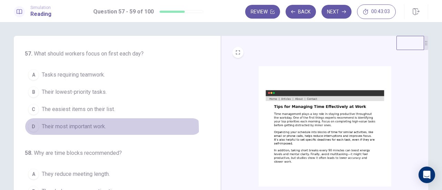
click at [82, 129] on span "Their most important work." at bounding box center [74, 126] width 64 height 8
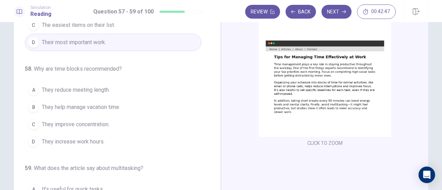
scroll to position [34, 0]
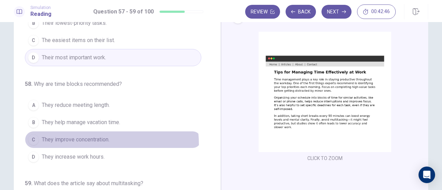
click at [82, 143] on button "C They improve concentration." at bounding box center [113, 139] width 176 height 17
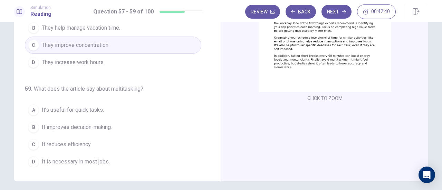
scroll to position [103, 0]
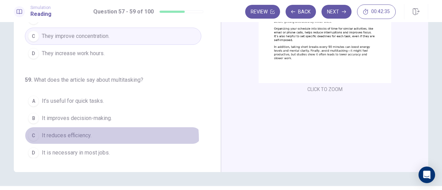
click at [95, 136] on button "C It reduces efficiency." at bounding box center [113, 135] width 176 height 17
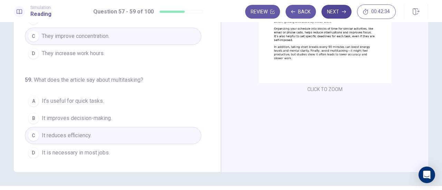
click at [336, 17] on button "Next" at bounding box center [336, 12] width 30 height 14
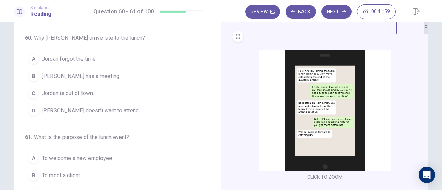
scroll to position [0, 0]
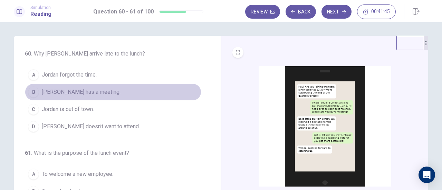
click at [69, 89] on span "Jordan has a meeting." at bounding box center [81, 92] width 79 height 8
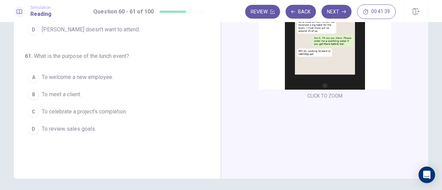
scroll to position [103, 0]
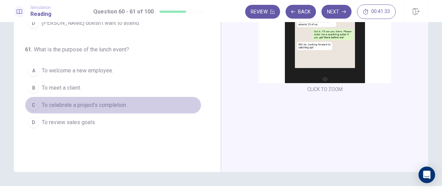
click at [107, 107] on span "To celebrate a project’s completion." at bounding box center [84, 105] width 85 height 8
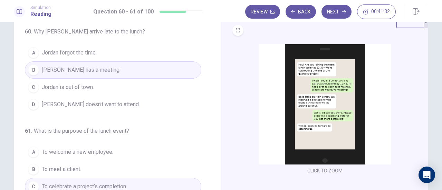
scroll to position [0, 0]
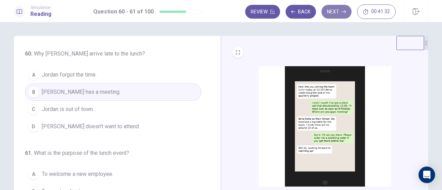
click at [335, 9] on button "Next" at bounding box center [336, 12] width 30 height 14
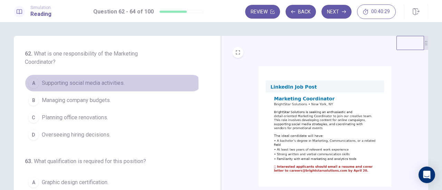
click at [100, 84] on span "Supporting social media activities." at bounding box center [83, 83] width 83 height 8
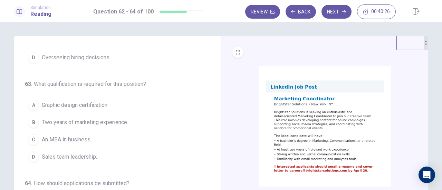
scroll to position [34, 0]
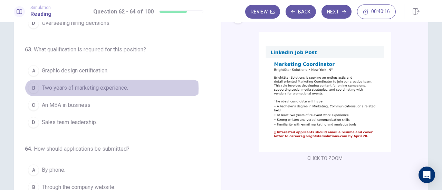
click at [105, 87] on span "Two years of marketing experience." at bounding box center [85, 88] width 86 height 8
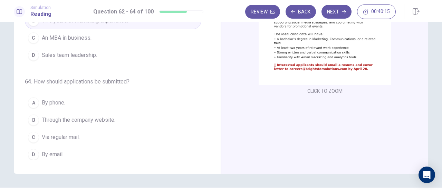
scroll to position [103, 0]
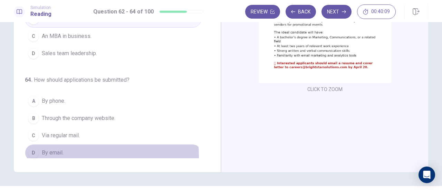
click at [63, 154] on button "D By email." at bounding box center [113, 152] width 176 height 17
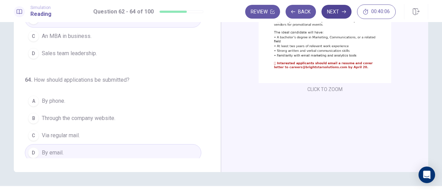
click at [332, 13] on button "Next" at bounding box center [336, 12] width 30 height 14
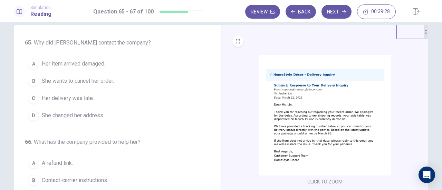
scroll to position [0, 0]
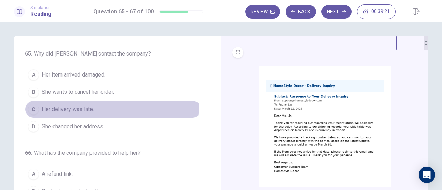
click at [91, 105] on span "Her delivery was late." at bounding box center [68, 109] width 52 height 8
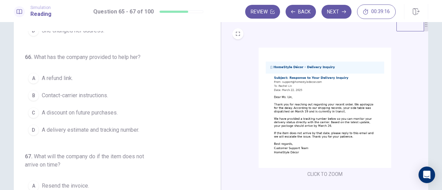
scroll to position [34, 0]
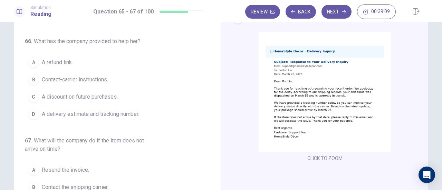
click at [90, 111] on span "A delivery estimate and tracking number." at bounding box center [90, 114] width 97 height 8
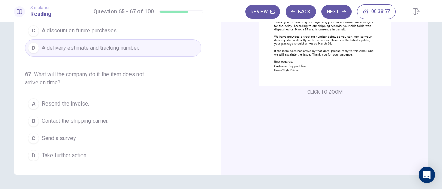
scroll to position [121, 0]
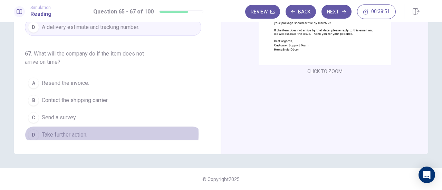
click at [83, 131] on span "Take further action." at bounding box center [65, 135] width 46 height 8
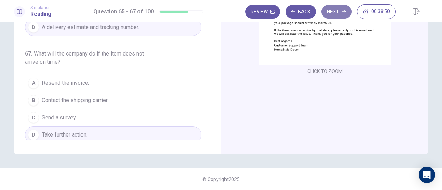
click at [338, 14] on button "Next" at bounding box center [336, 12] width 30 height 14
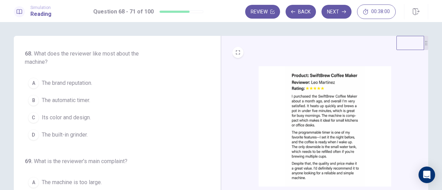
scroll to position [0, 0]
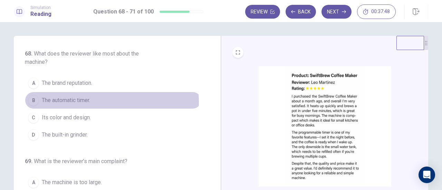
click at [104, 102] on button "B The automatic timer." at bounding box center [113, 100] width 176 height 17
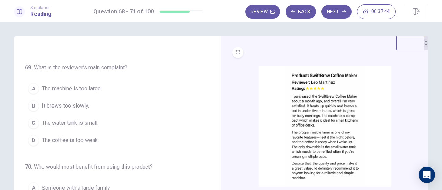
scroll to position [103, 0]
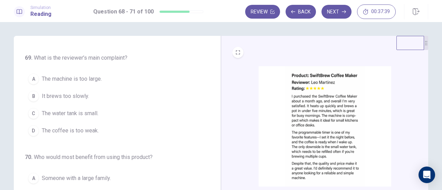
click at [66, 109] on span "The water tank is small." at bounding box center [70, 113] width 57 height 8
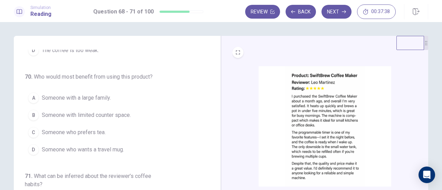
scroll to position [184, 0]
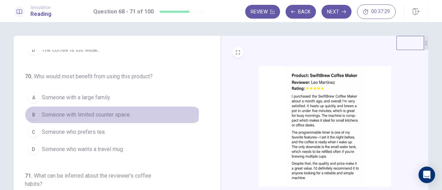
click at [76, 111] on span "Someone with limited counter space." at bounding box center [86, 115] width 89 height 8
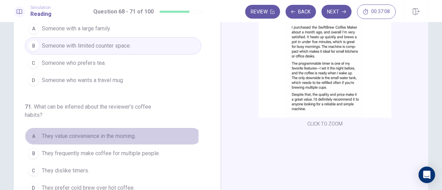
click at [93, 133] on span "They value convenience in the morning." at bounding box center [89, 136] width 94 height 8
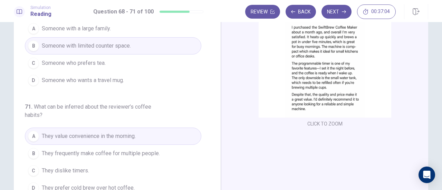
drag, startPoint x: 327, startPoint y: 13, endPoint x: 297, endPoint y: 81, distance: 74.9
click at [311, 65] on div "Simulation Reading Question 68 - 71 of 100 Review Back Next 00:37:04 Question 6…" at bounding box center [221, 95] width 442 height 190
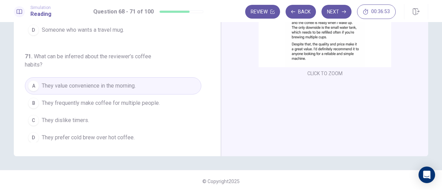
scroll to position [121, 0]
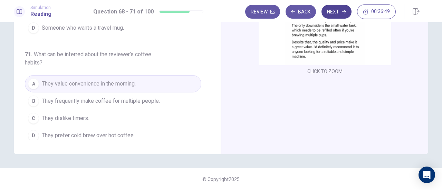
click at [330, 9] on button "Next" at bounding box center [336, 12] width 30 height 14
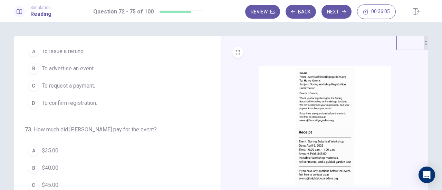
scroll to position [34, 0]
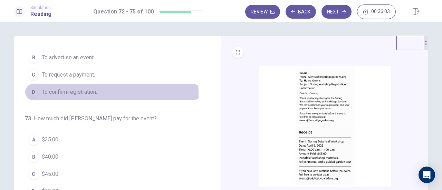
click at [61, 94] on span "To confirm registration." at bounding box center [69, 92] width 55 height 8
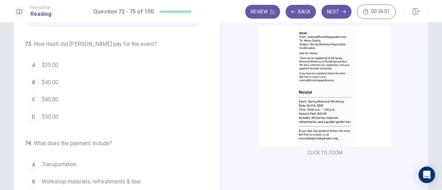
scroll to position [69, 0]
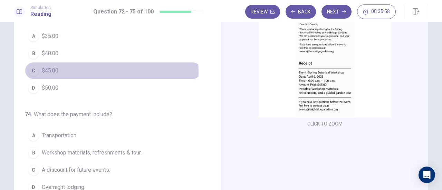
click at [26, 72] on button "C $45.00" at bounding box center [113, 70] width 176 height 17
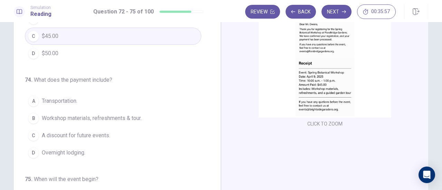
scroll to position [138, 0]
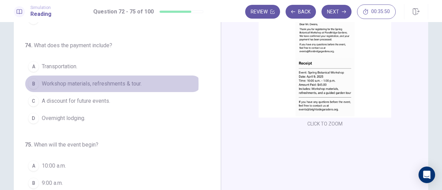
click at [92, 82] on span "Workshop materials, refreshments & tour." at bounding box center [92, 84] width 100 height 8
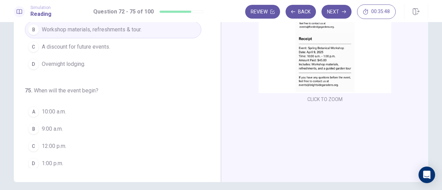
scroll to position [121, 0]
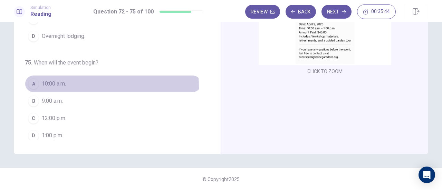
click at [59, 85] on button "A 10:00 a.m." at bounding box center [113, 83] width 176 height 17
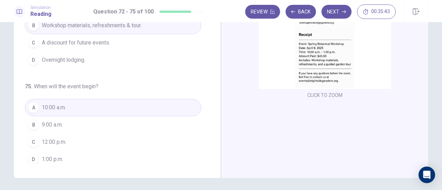
scroll to position [87, 0]
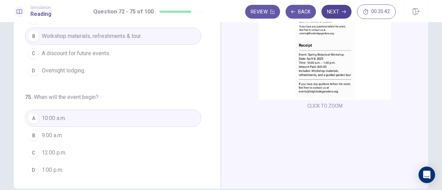
click at [344, 10] on icon "button" at bounding box center [344, 12] width 4 height 4
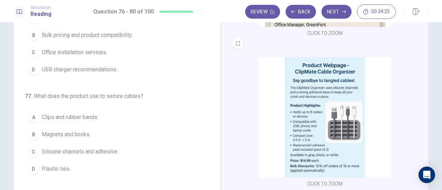
scroll to position [0, 0]
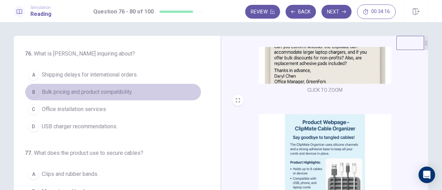
click at [118, 91] on span "Bulk pricing and product compatibility." at bounding box center [87, 92] width 91 height 8
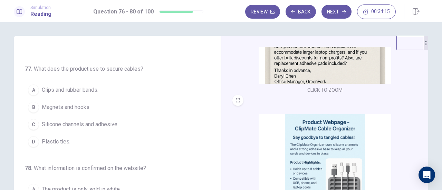
scroll to position [69, 0]
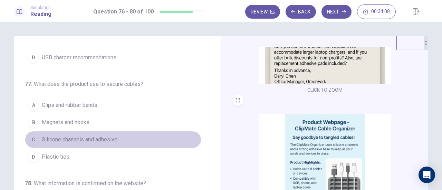
click at [115, 136] on span "Silicone channels and adhesive." at bounding box center [80, 140] width 77 height 8
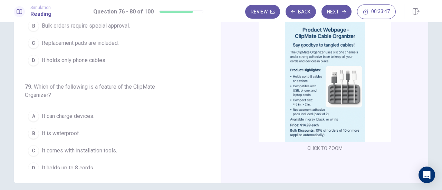
scroll to position [103, 0]
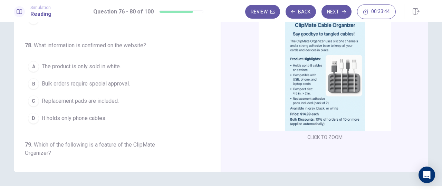
click at [48, 97] on span "Replacement pads are included." at bounding box center [80, 101] width 77 height 8
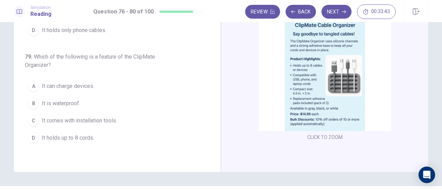
scroll to position [207, 0]
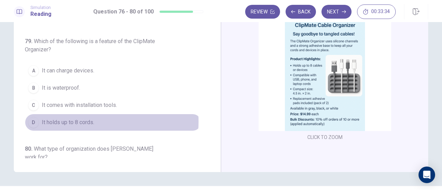
click at [84, 118] on span "It holds up to 8 cords." at bounding box center [68, 122] width 52 height 8
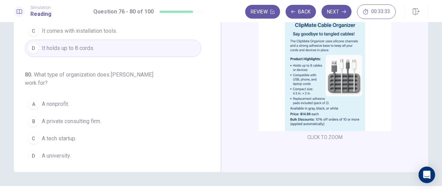
scroll to position [283, 0]
click at [70, 100] on button "A A nonprofit." at bounding box center [113, 102] width 176 height 17
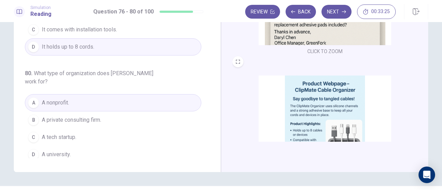
scroll to position [0, 0]
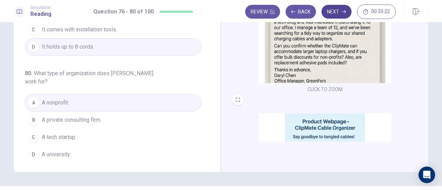
click at [336, 13] on button "Next" at bounding box center [336, 12] width 30 height 14
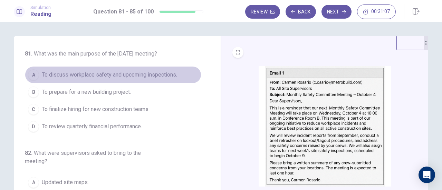
click at [139, 79] on span "To discuss workplace safety and upcoming inspections." at bounding box center [109, 75] width 135 height 8
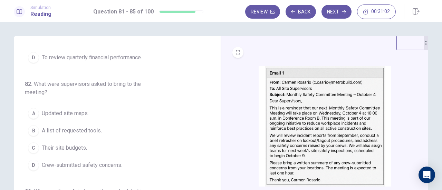
scroll to position [103, 0]
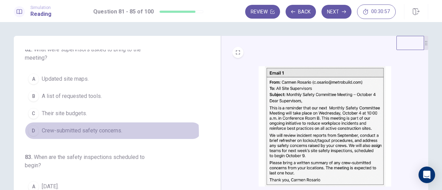
click at [88, 135] on span "Crew-submitted safety concerns." at bounding box center [82, 131] width 80 height 8
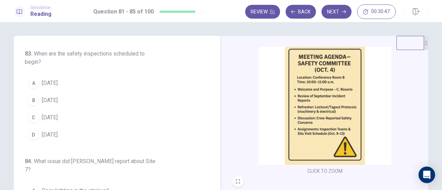
scroll to position [207, 0]
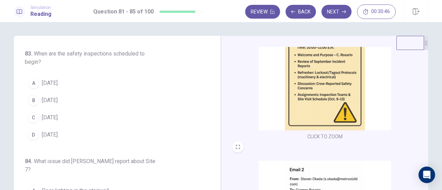
click at [67, 116] on button "C October 9." at bounding box center [113, 117] width 176 height 17
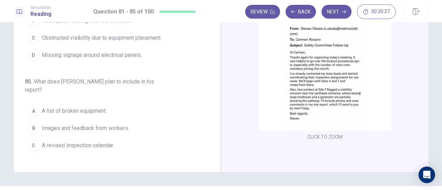
scroll to position [256, 0]
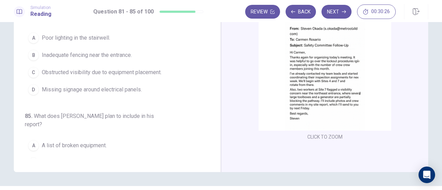
click at [83, 69] on span "Obstructed visibility due to equipment placement." at bounding box center [102, 72] width 120 height 8
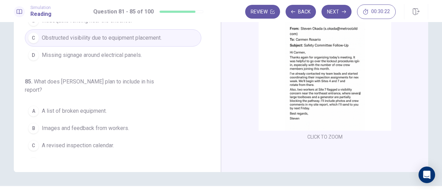
scroll to position [121, 0]
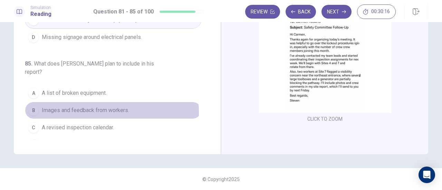
click at [92, 106] on span "Images and feedback from workers." at bounding box center [85, 110] width 87 height 8
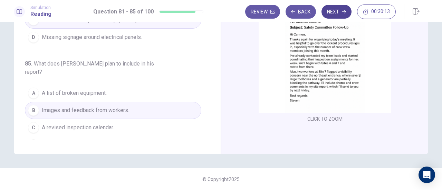
click at [328, 9] on button "Next" at bounding box center [336, 12] width 30 height 14
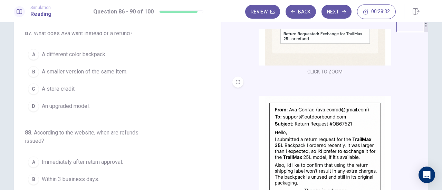
scroll to position [0, 0]
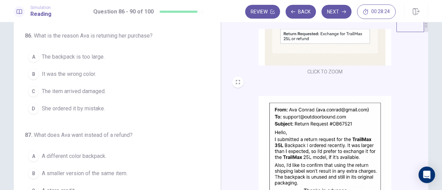
click at [99, 61] on button "A The backpack is too large." at bounding box center [113, 56] width 176 height 17
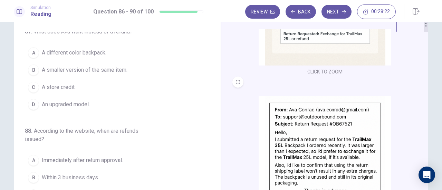
scroll to position [69, 0]
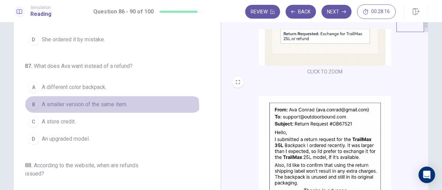
click at [96, 108] on button "B A smaller version of the same item." at bounding box center [113, 104] width 176 height 17
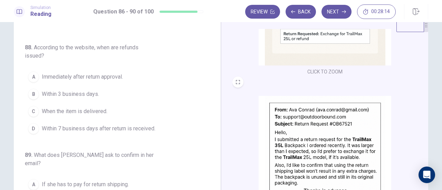
scroll to position [172, 0]
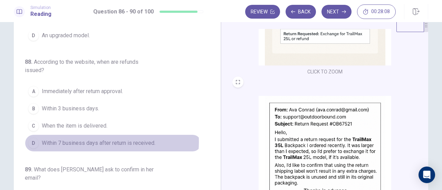
click at [100, 139] on span "Within 7 business days after return is received." at bounding box center [98, 143] width 113 height 8
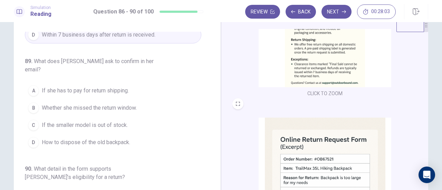
scroll to position [283, 0]
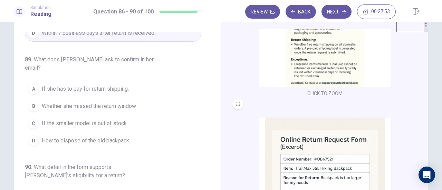
click at [106, 80] on button "A If she has to pay for return shipping." at bounding box center [113, 88] width 176 height 17
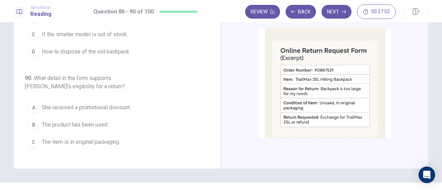
scroll to position [121, 0]
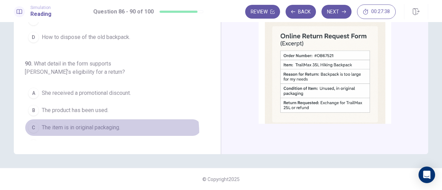
click at [100, 120] on button "C The item is in original packaging." at bounding box center [113, 127] width 176 height 17
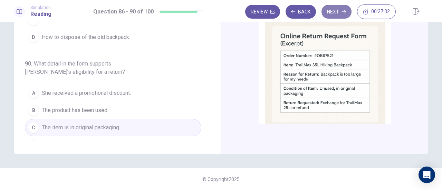
click at [334, 8] on button "Next" at bounding box center [336, 12] width 30 height 14
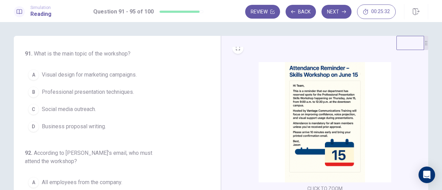
scroll to position [0, 0]
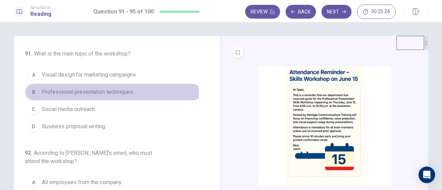
click at [108, 95] on span "Professional presentation techniques." at bounding box center [88, 92] width 92 height 8
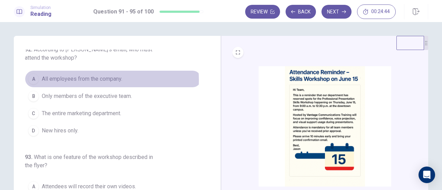
click at [110, 79] on span "All employees from the company." at bounding box center [82, 79] width 80 height 8
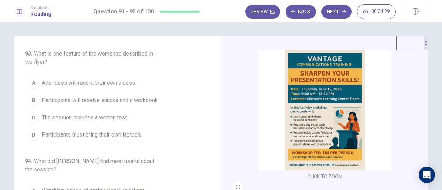
scroll to position [172, 0]
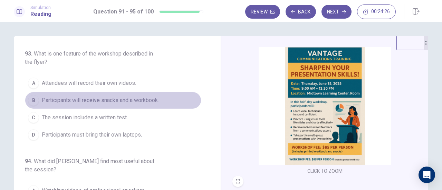
click at [132, 104] on button "B Participants will receive snacks and a workbook." at bounding box center [113, 100] width 176 height 17
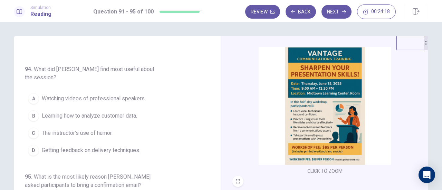
scroll to position [34, 0]
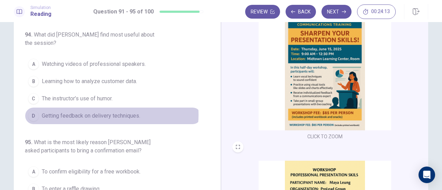
click at [102, 112] on span "Getting feedback on delivery techniques." at bounding box center [91, 116] width 98 height 8
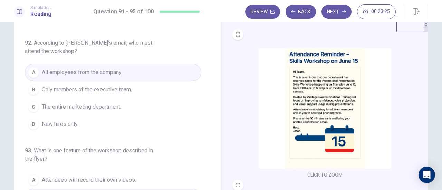
scroll to position [58, 0]
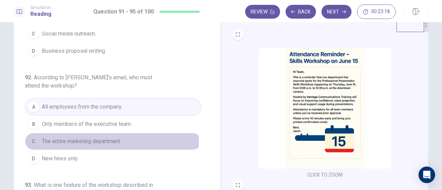
click at [72, 137] on span "The entire marketing department." at bounding box center [81, 141] width 79 height 8
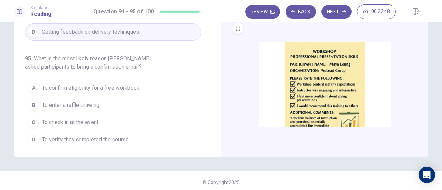
scroll to position [121, 0]
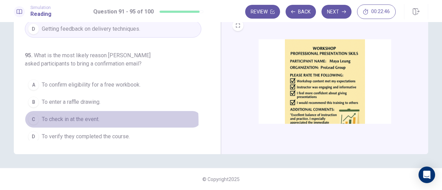
click at [83, 117] on span "To check in at the event." at bounding box center [71, 119] width 58 height 8
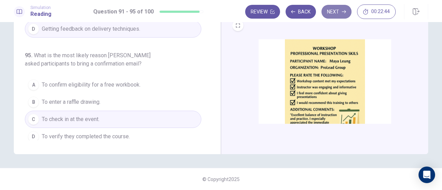
click at [339, 11] on button "Next" at bounding box center [336, 12] width 30 height 14
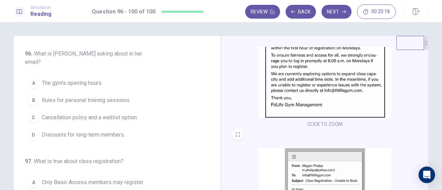
scroll to position [34, 0]
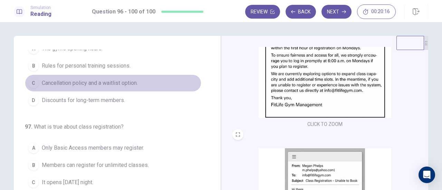
click at [116, 79] on span "Cancellation policy and a waitlist option." at bounding box center [90, 83] width 96 height 8
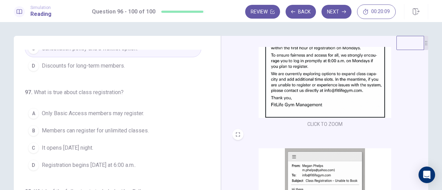
scroll to position [103, 0]
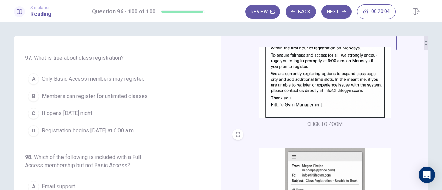
click at [94, 127] on span "Registration begins on Monday at 6:00 a.m.." at bounding box center [89, 131] width 94 height 8
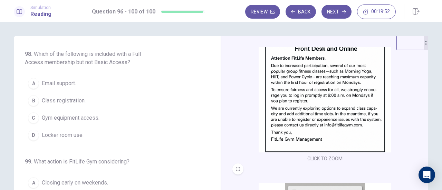
scroll to position [207, 0]
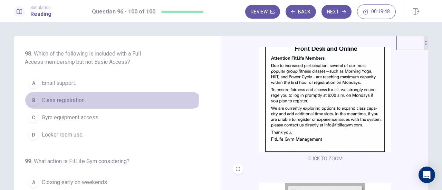
click at [63, 96] on span "Class registration." at bounding box center [64, 100] width 44 height 8
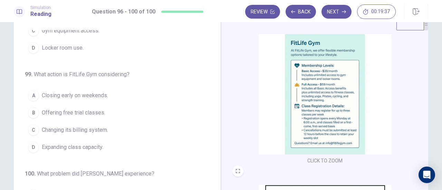
scroll to position [34, 0]
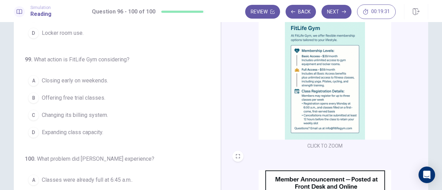
click at [95, 128] on span "Expanding class capacity." at bounding box center [72, 132] width 61 height 8
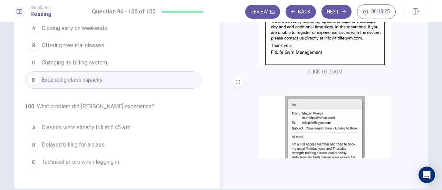
scroll to position [103, 0]
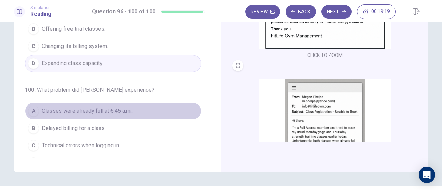
click at [125, 107] on span "Classes were already full at 6:45 a.m.." at bounding box center [87, 111] width 91 height 8
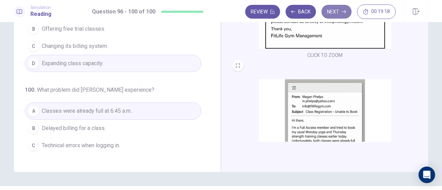
click at [335, 11] on button "Next" at bounding box center [336, 12] width 30 height 14
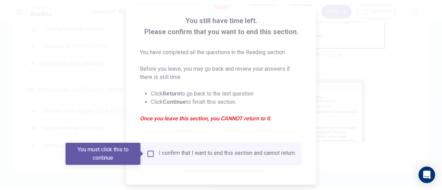
scroll to position [67, 0]
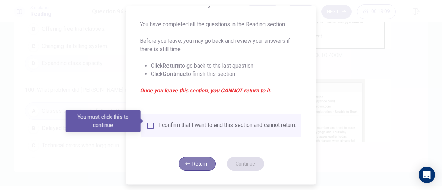
click at [204, 165] on button "Return" at bounding box center [196, 164] width 37 height 14
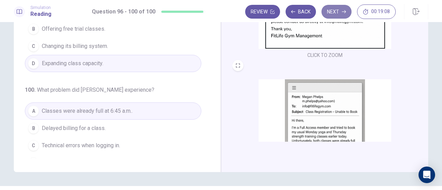
click at [330, 13] on button "Next" at bounding box center [336, 12] width 30 height 14
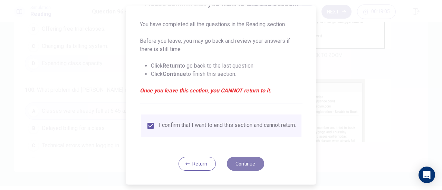
click at [234, 160] on button "Continue" at bounding box center [244, 164] width 37 height 14
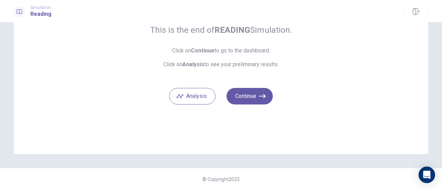
scroll to position [61, 0]
click at [258, 102] on button "Continue" at bounding box center [249, 96] width 46 height 17
